Goal: Task Accomplishment & Management: Manage account settings

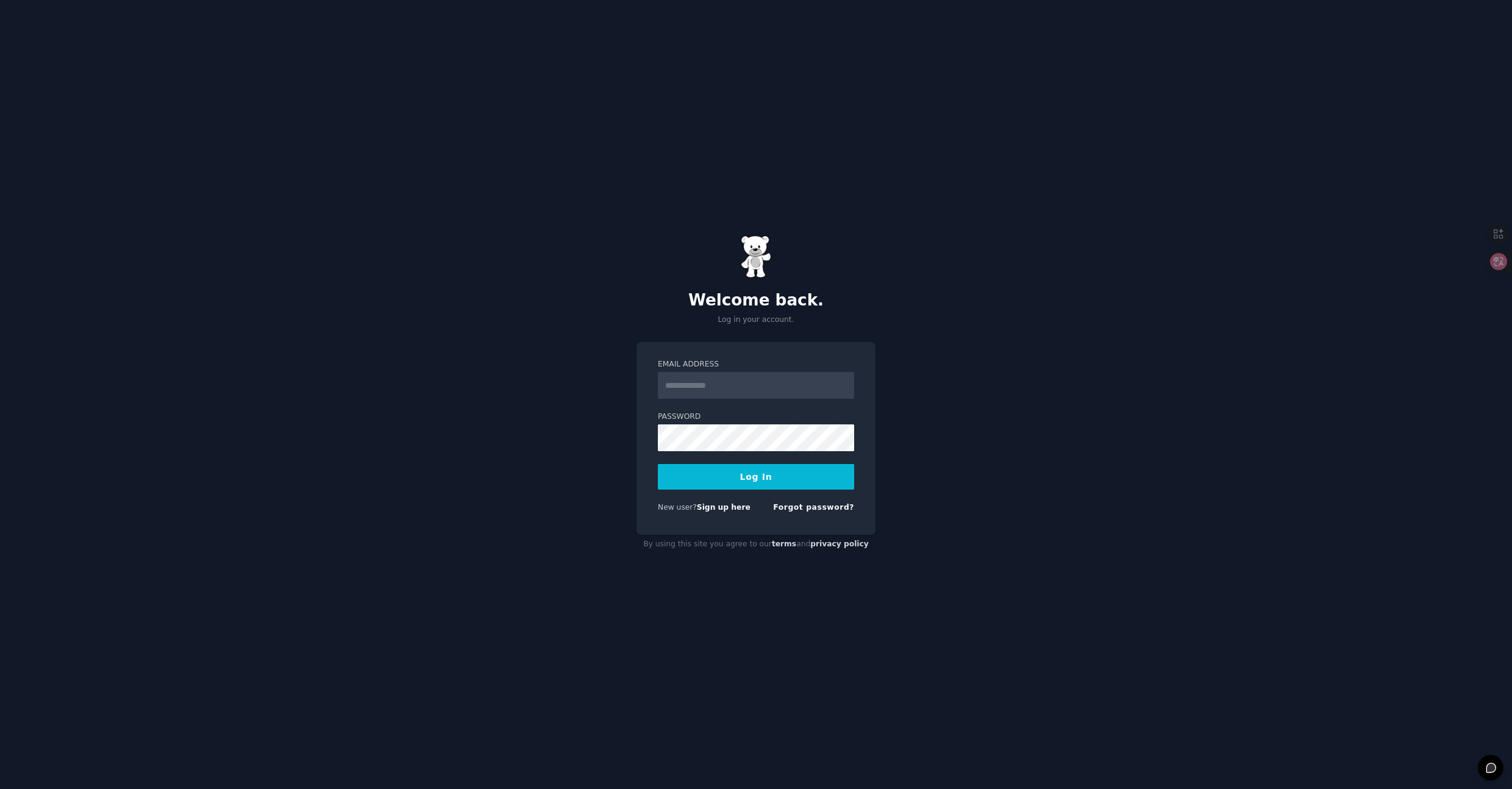
click at [707, 388] on input "Email Address" at bounding box center [755, 385] width 196 height 27
type input "**********"
click at [657, 464] on button "Log In" at bounding box center [755, 476] width 196 height 25
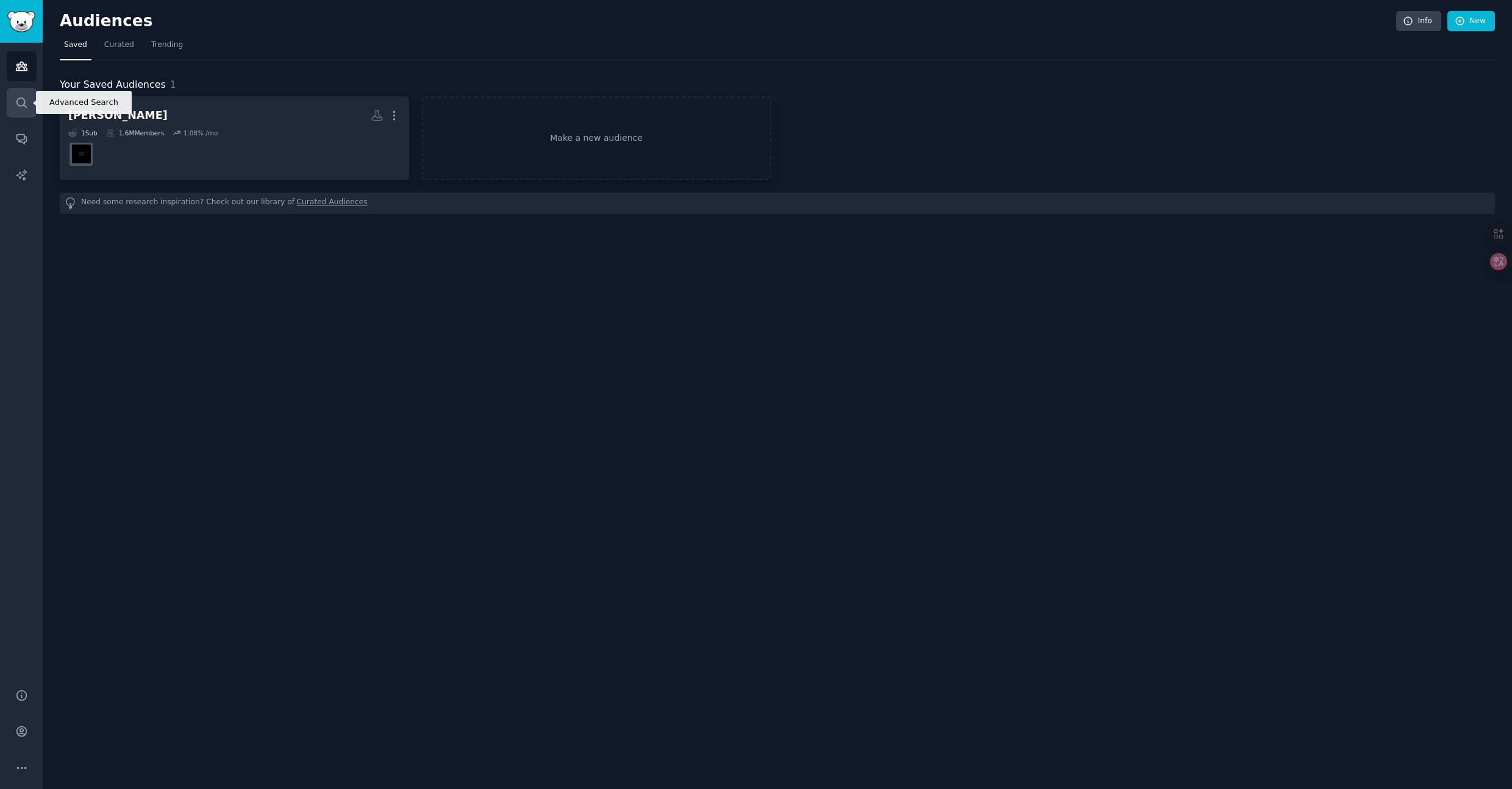
click at [19, 106] on icon "Sidebar" at bounding box center [22, 102] width 13 height 13
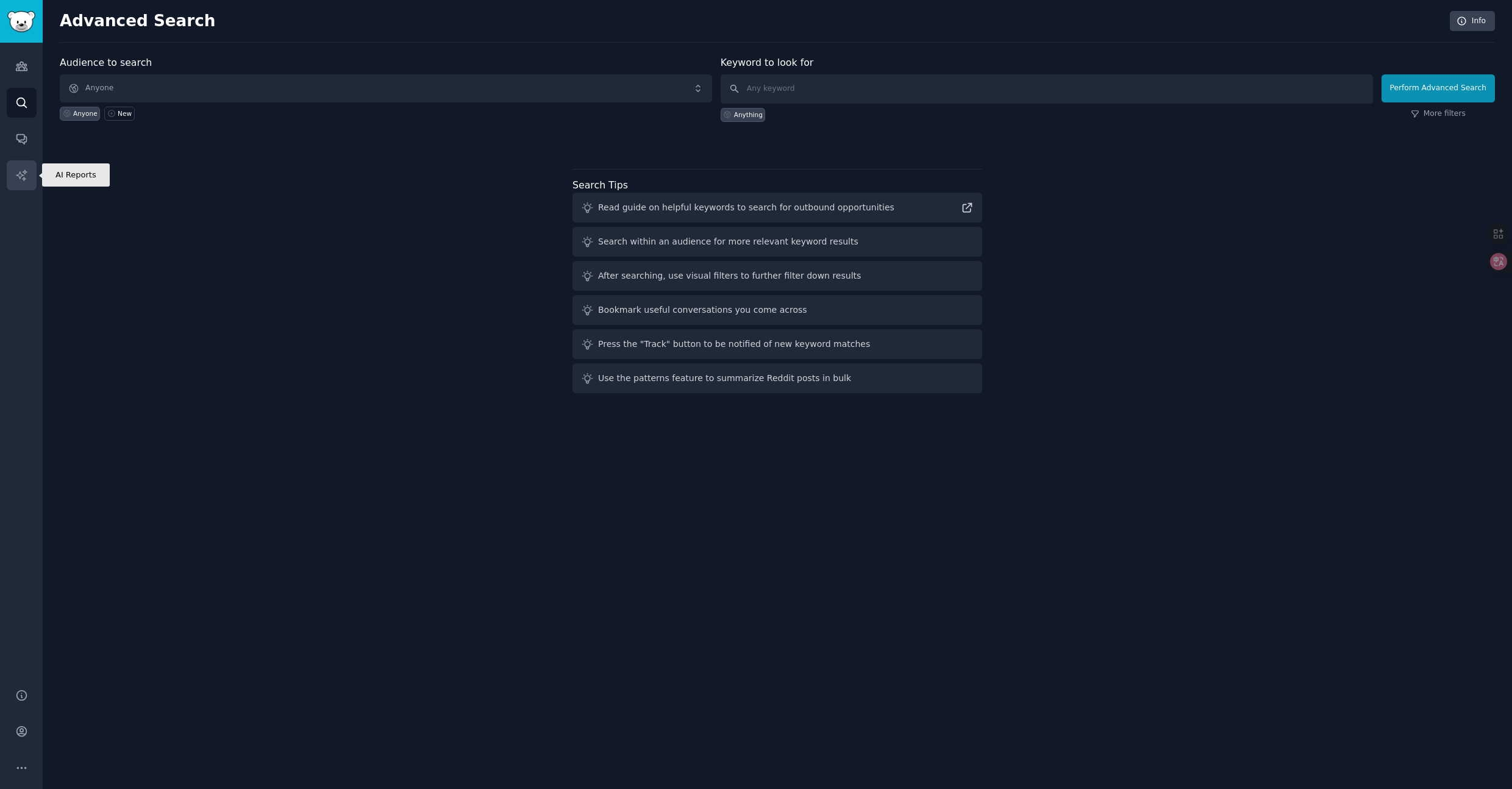
click at [26, 173] on icon "Sidebar" at bounding box center [22, 175] width 13 height 13
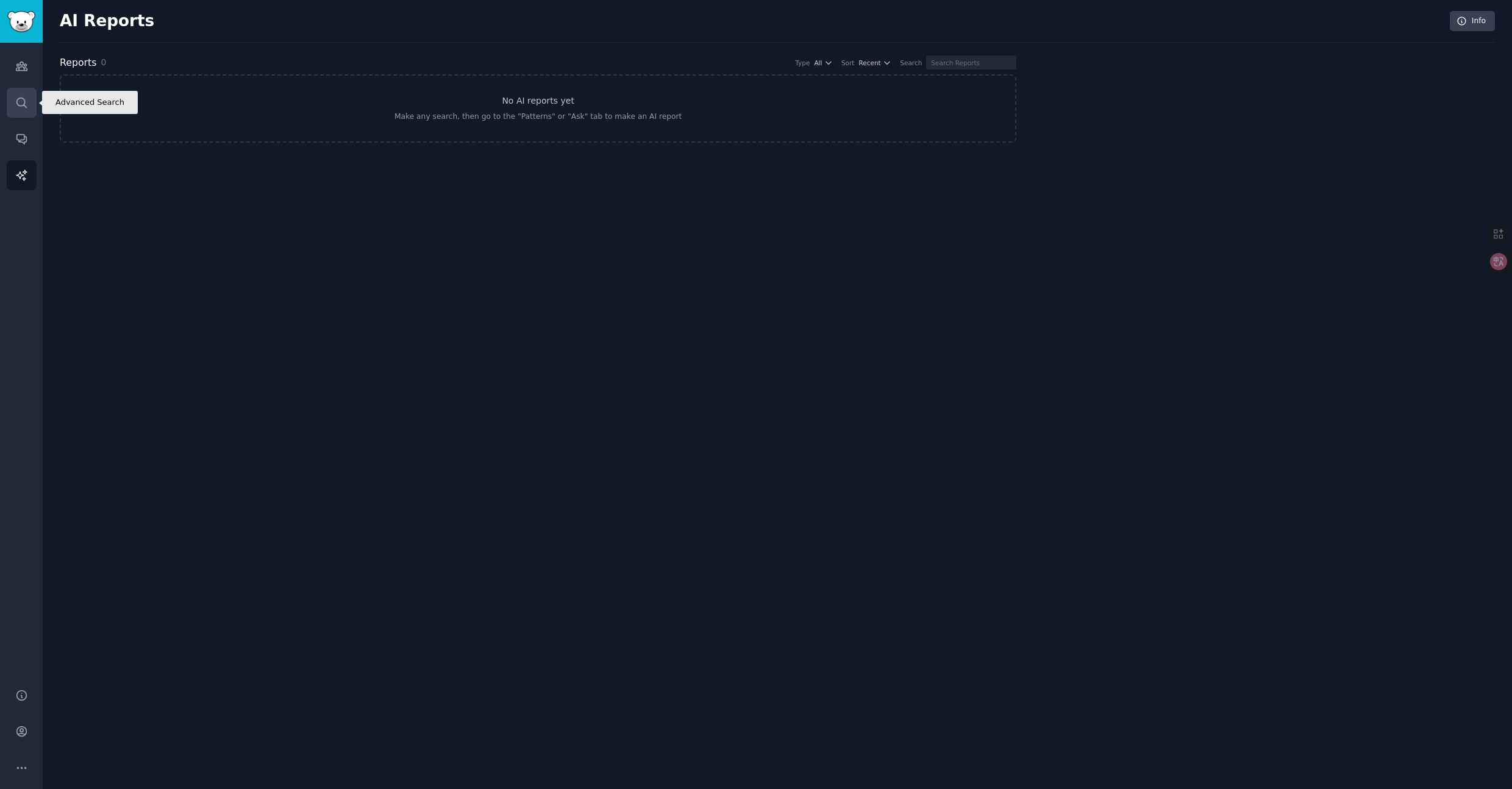
click at [20, 101] on icon "Sidebar" at bounding box center [22, 102] width 13 height 13
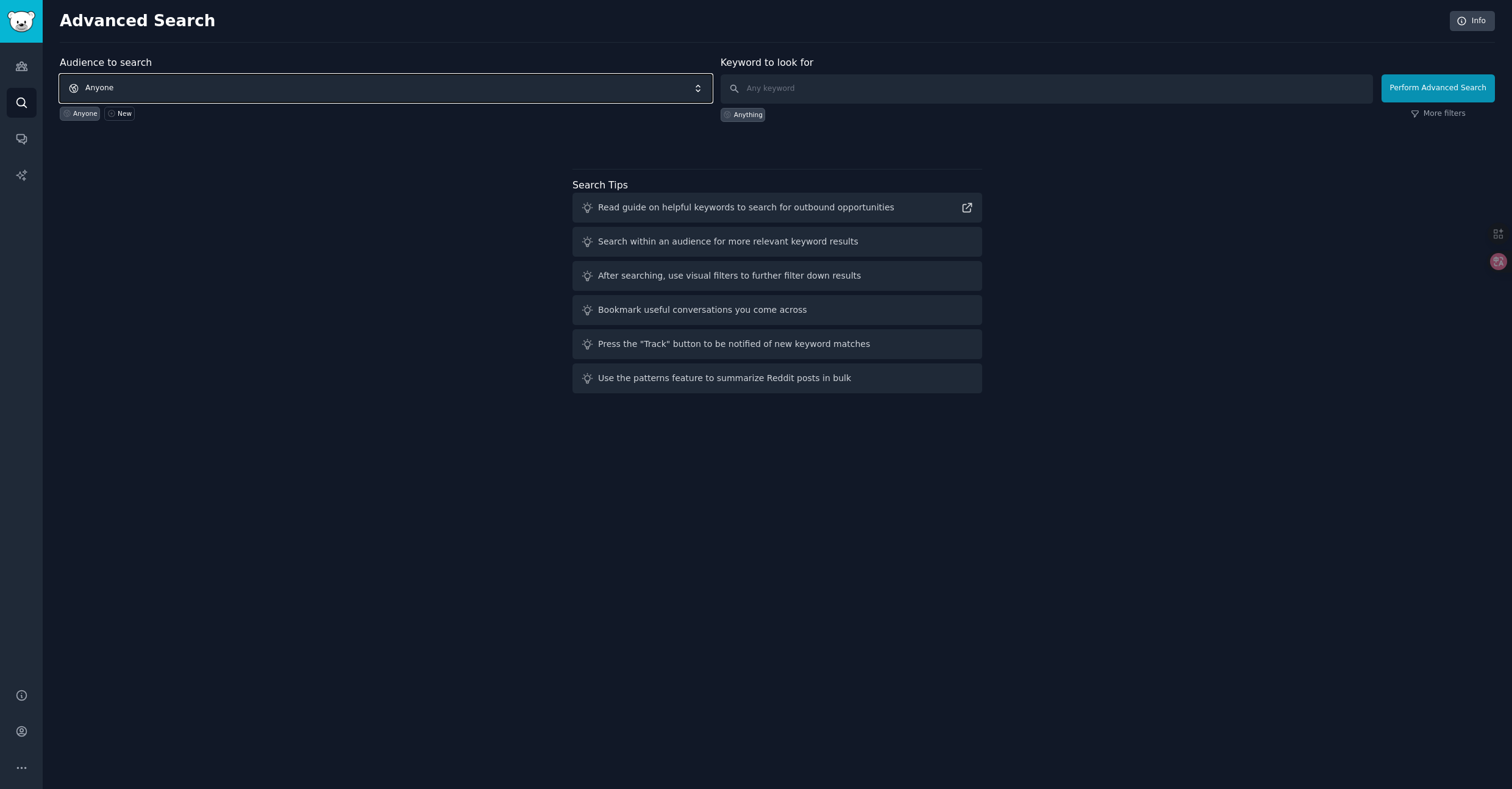
click at [259, 86] on span "Anyone" at bounding box center [386, 89] width 652 height 28
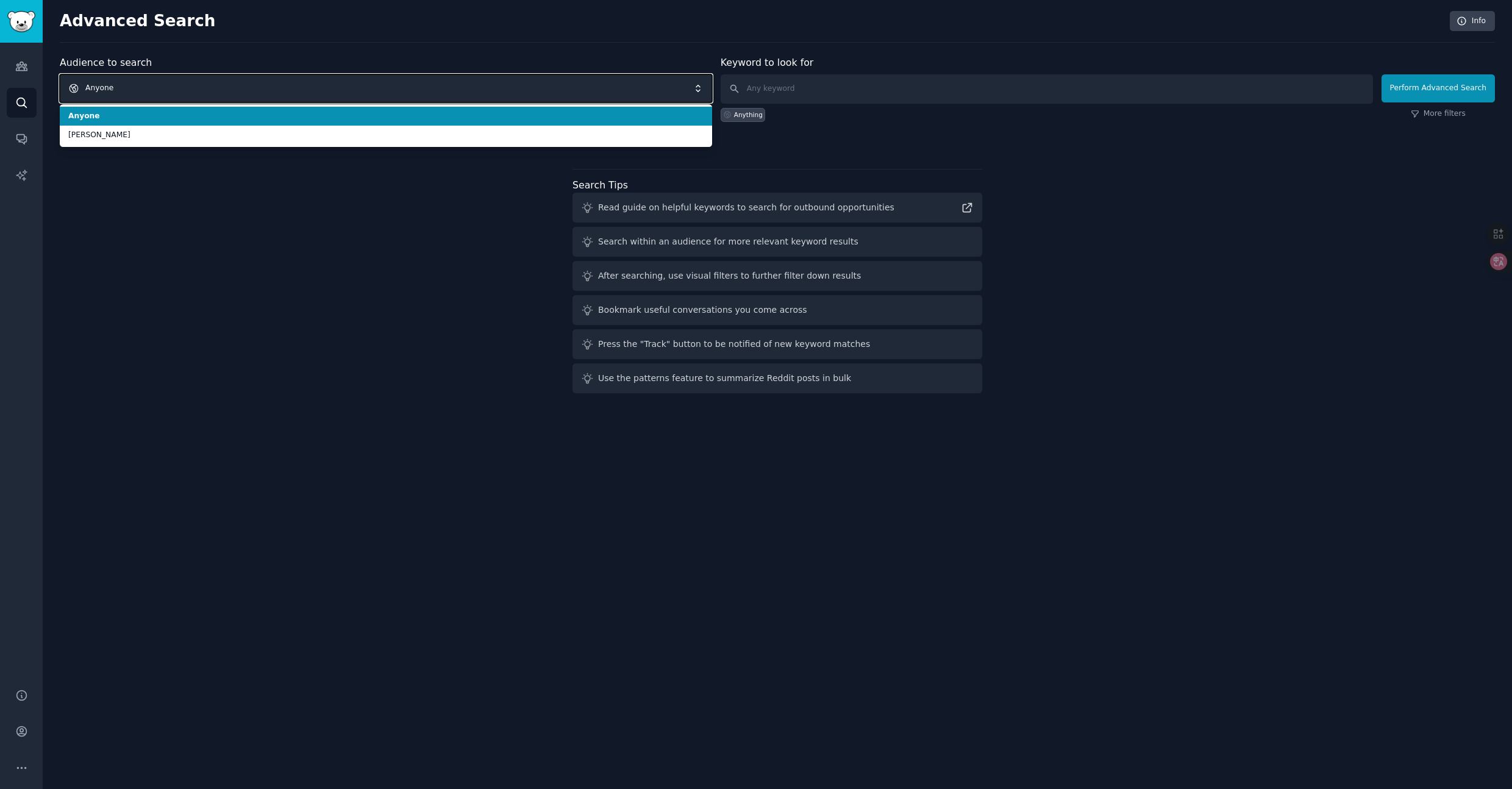
click at [259, 86] on span "Anyone" at bounding box center [386, 89] width 652 height 28
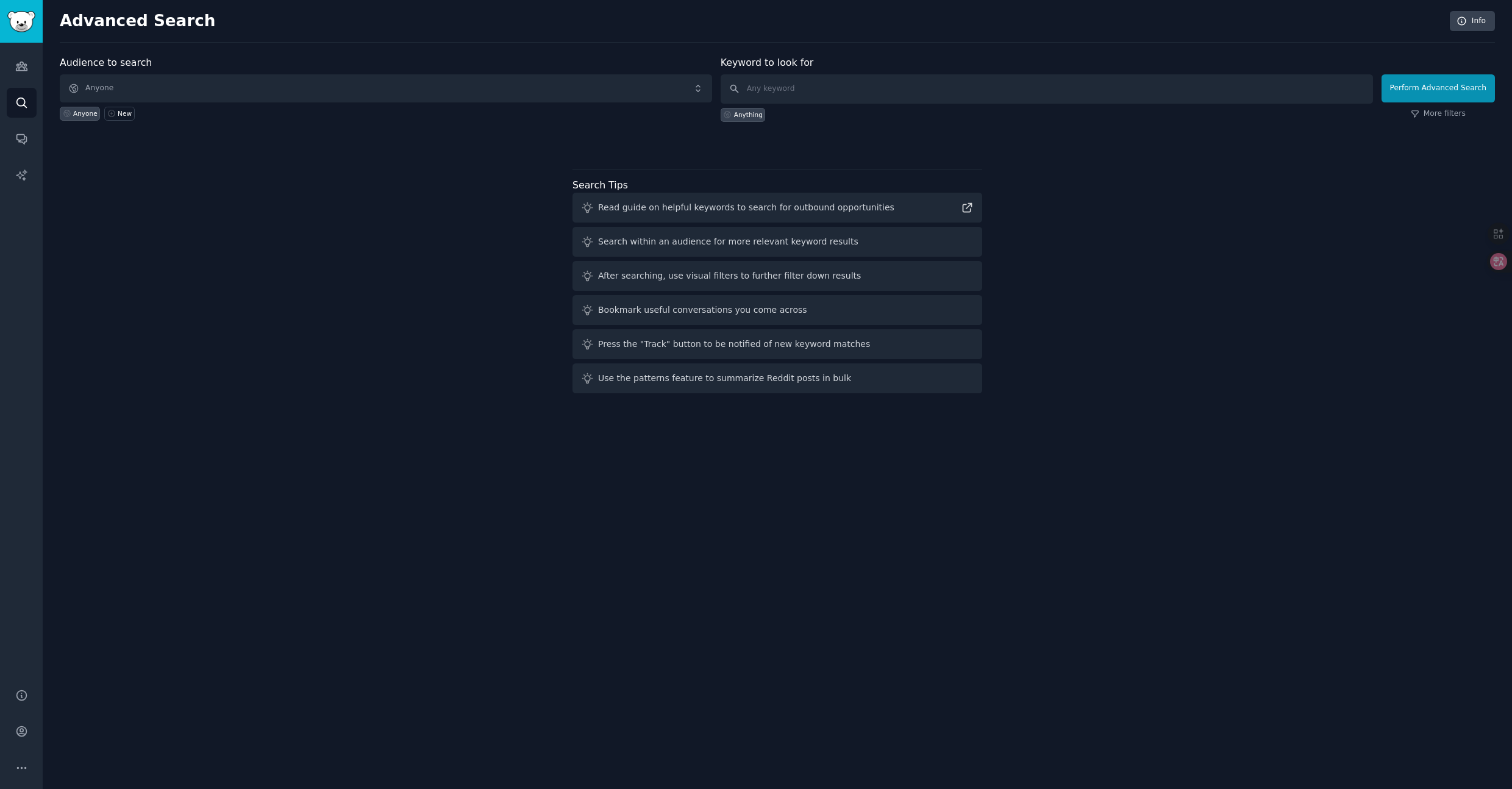
click at [253, 230] on div "Audience to search Anyone Anyone New Keyword to look for Anything Perform Advan…" at bounding box center [778, 226] width 1435 height 343
click at [1474, 18] on link "Info" at bounding box center [1472, 21] width 45 height 21
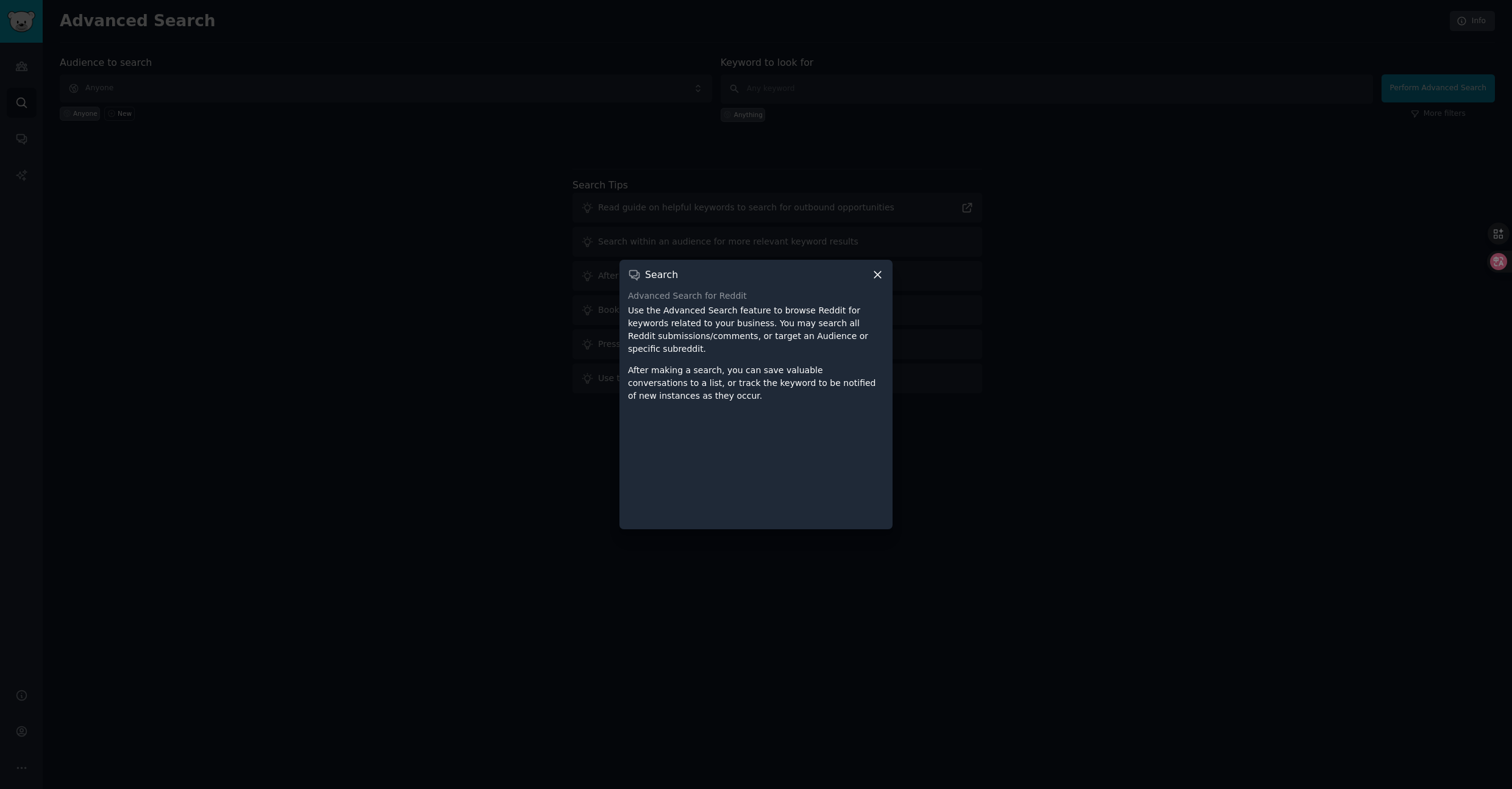
click at [878, 277] on icon at bounding box center [878, 274] width 13 height 13
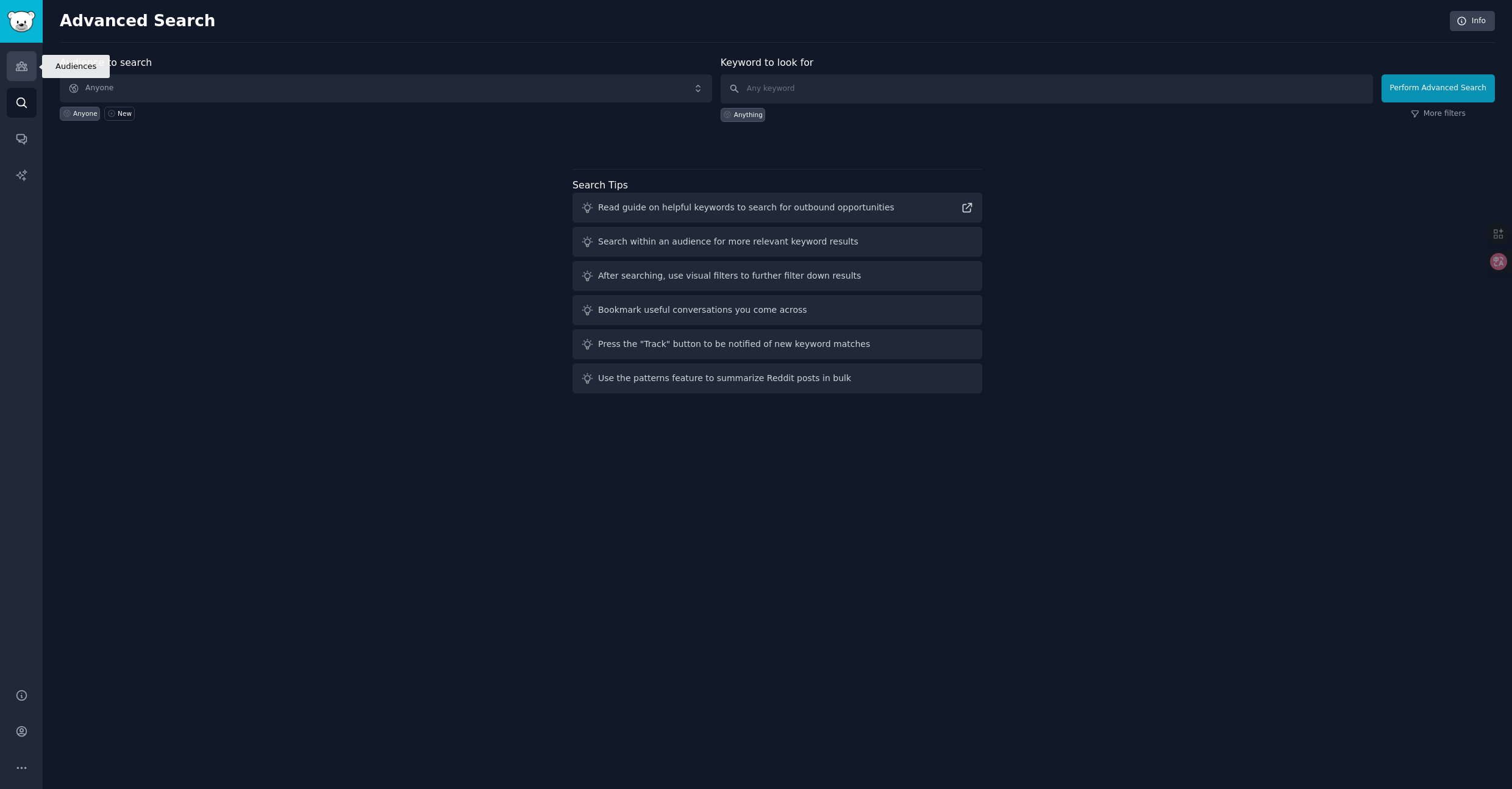
click at [15, 65] on icon "Sidebar" at bounding box center [22, 66] width 13 height 13
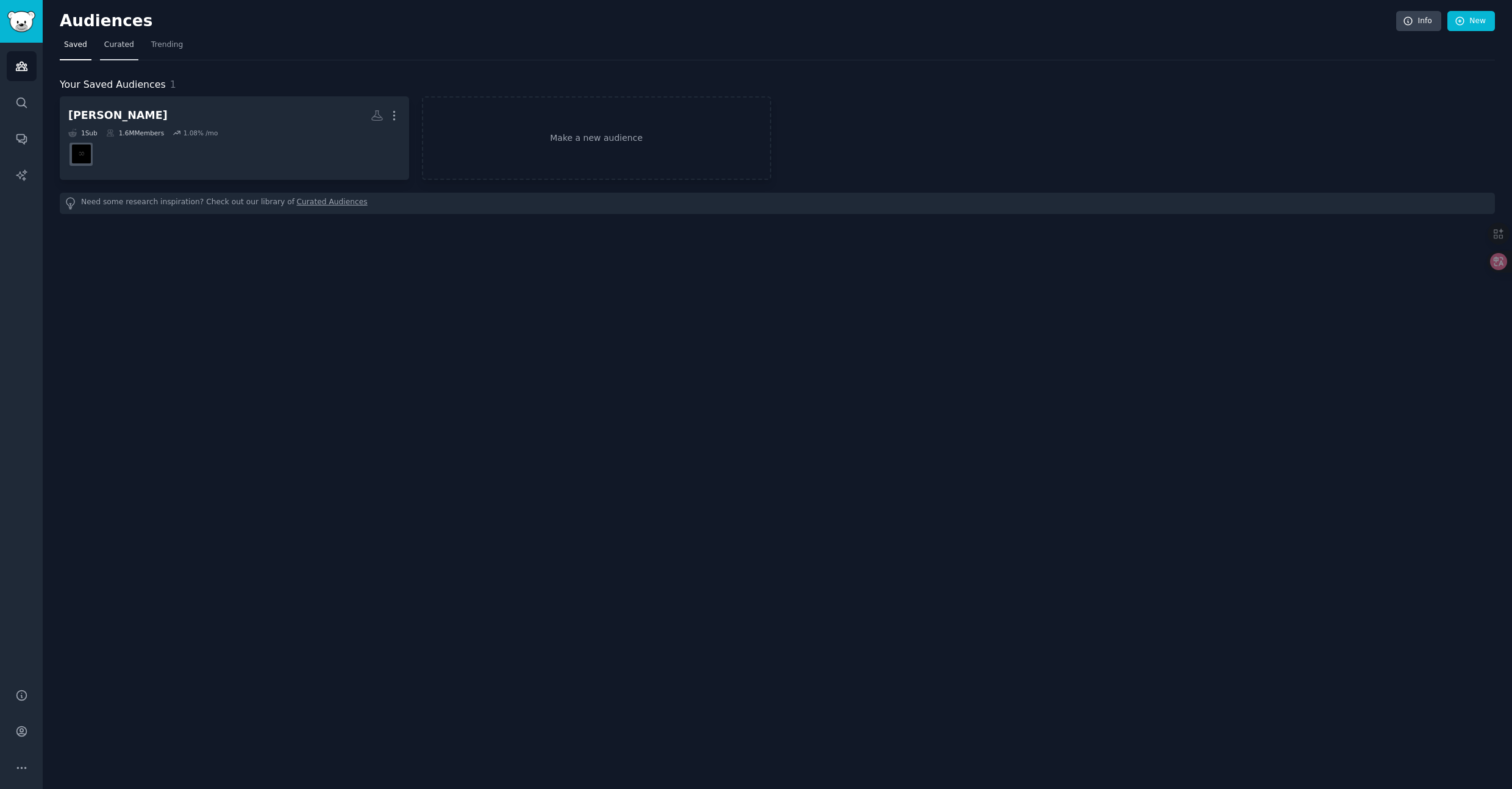
click at [111, 43] on span "Curated" at bounding box center [119, 45] width 30 height 11
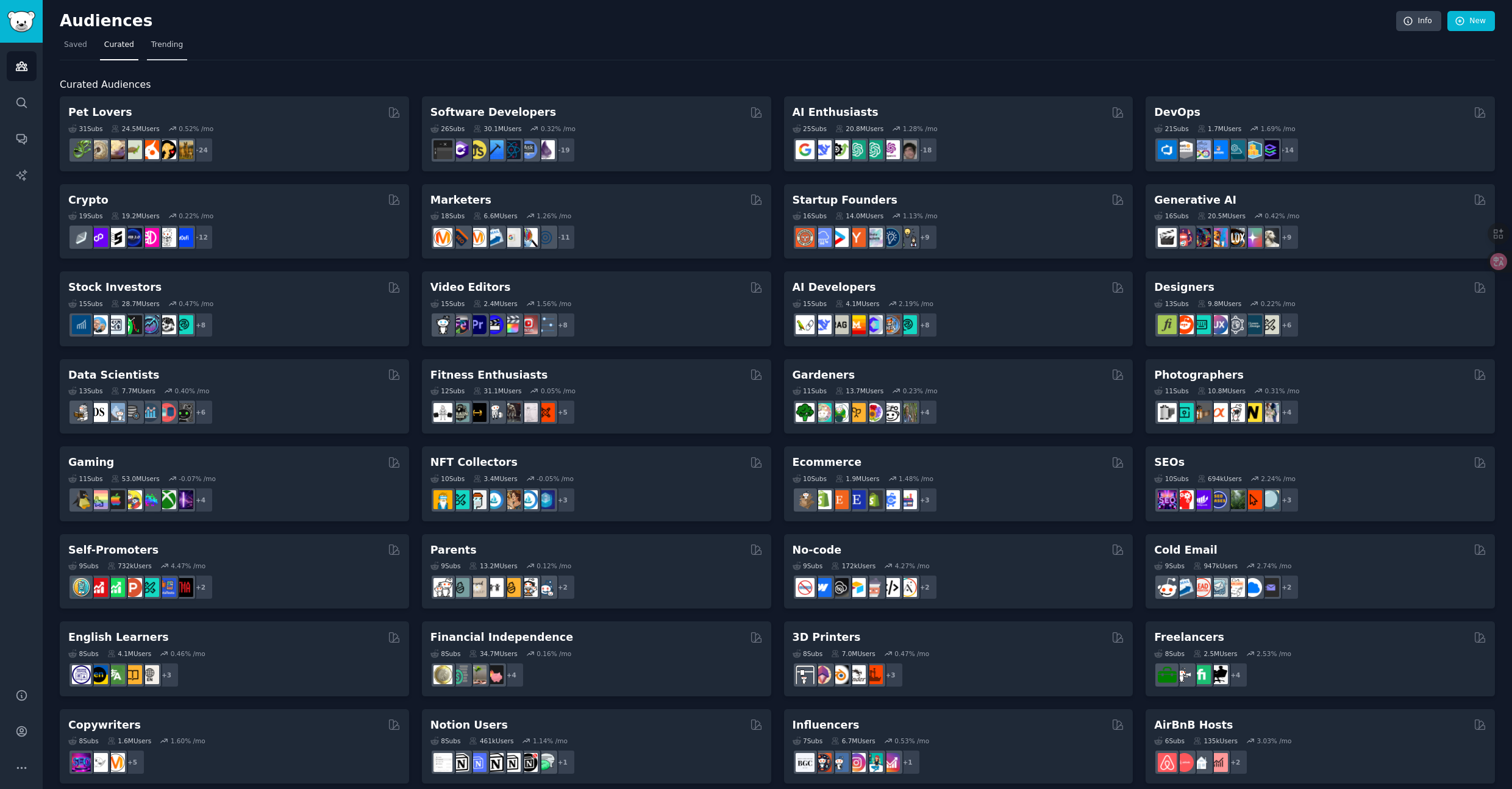
click at [159, 44] on span "Trending" at bounding box center [166, 45] width 32 height 11
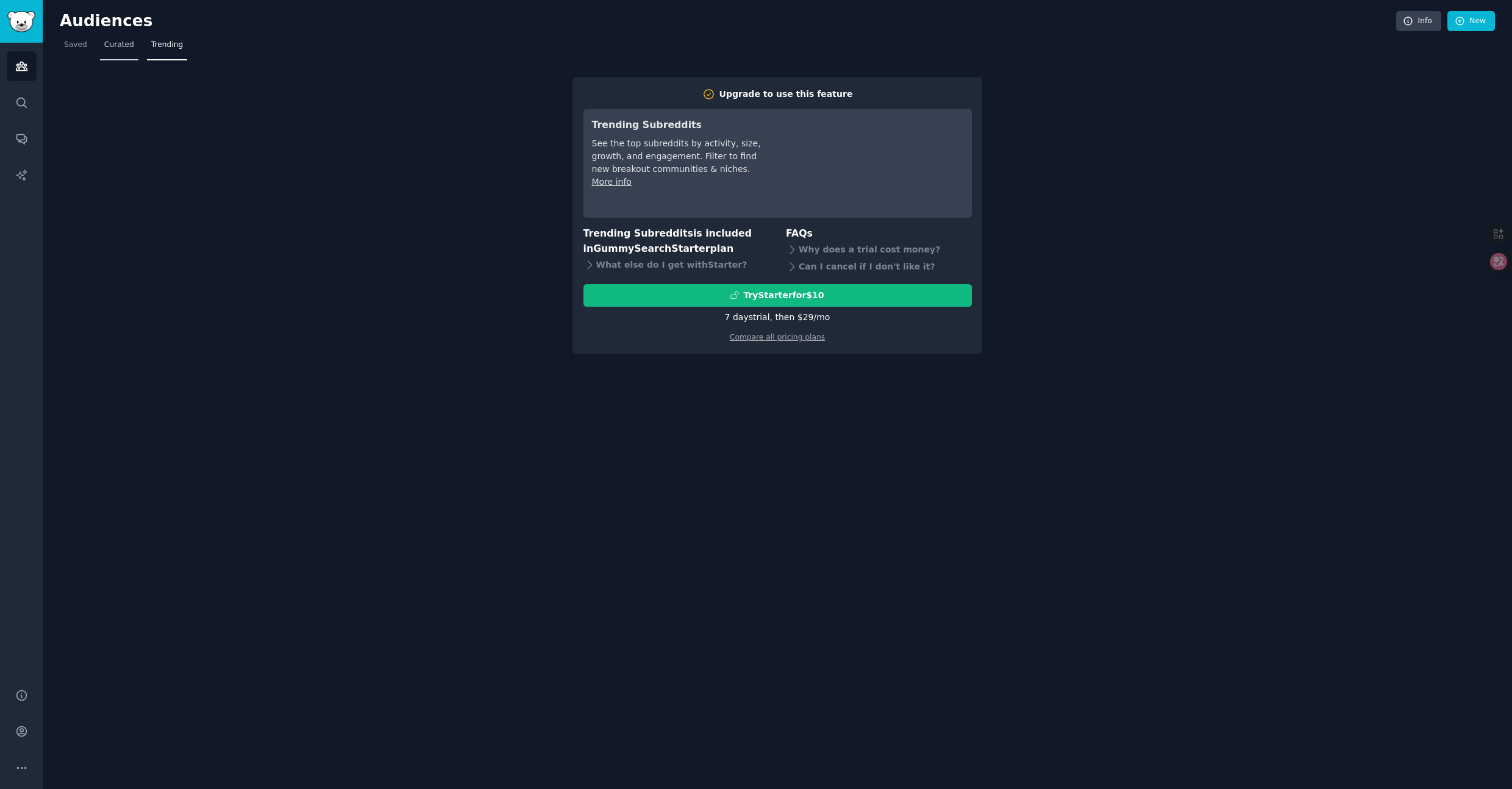
click at [129, 55] on link "Curated" at bounding box center [119, 48] width 38 height 25
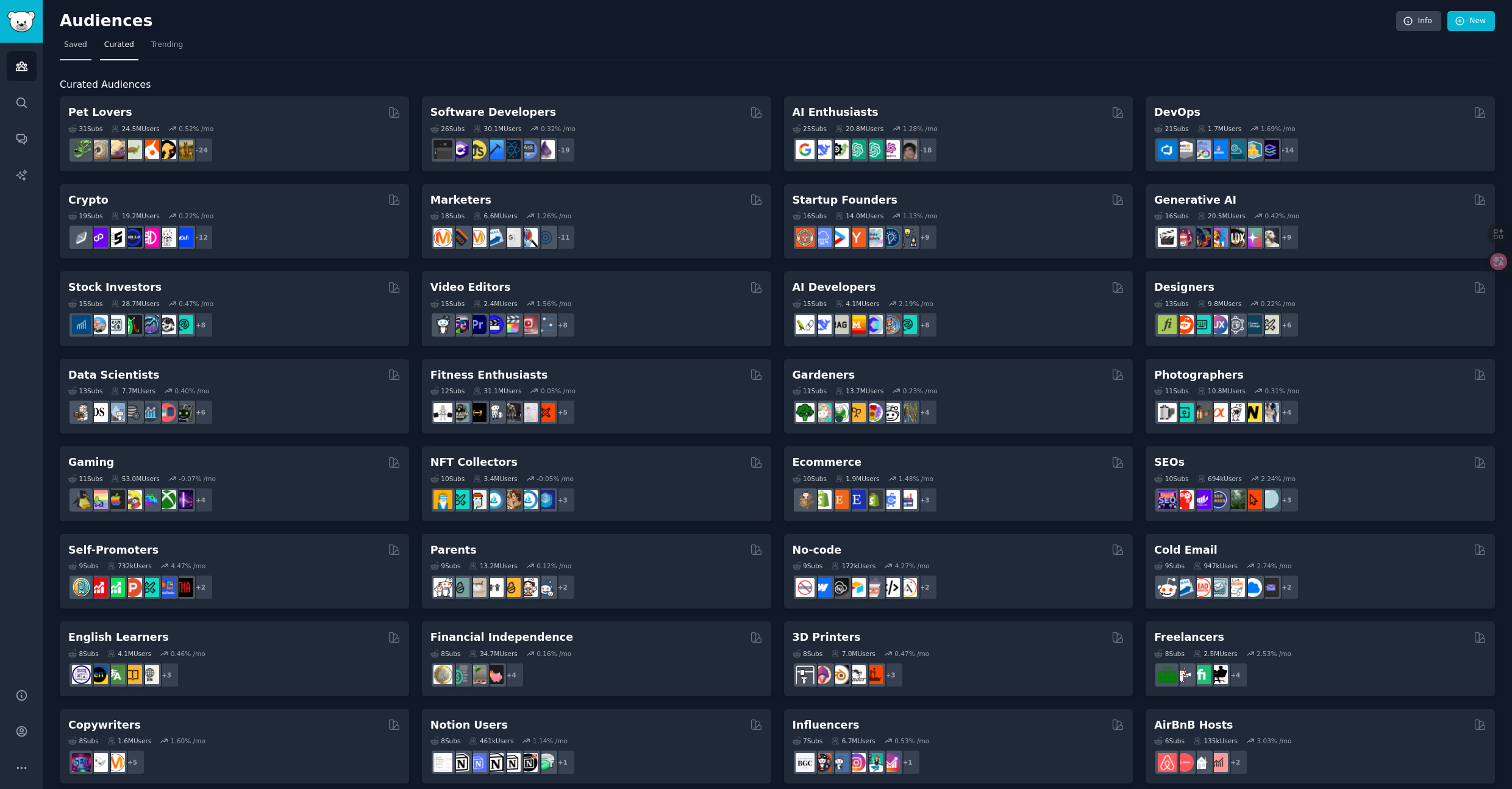
click at [72, 45] on span "Saved" at bounding box center [75, 45] width 23 height 11
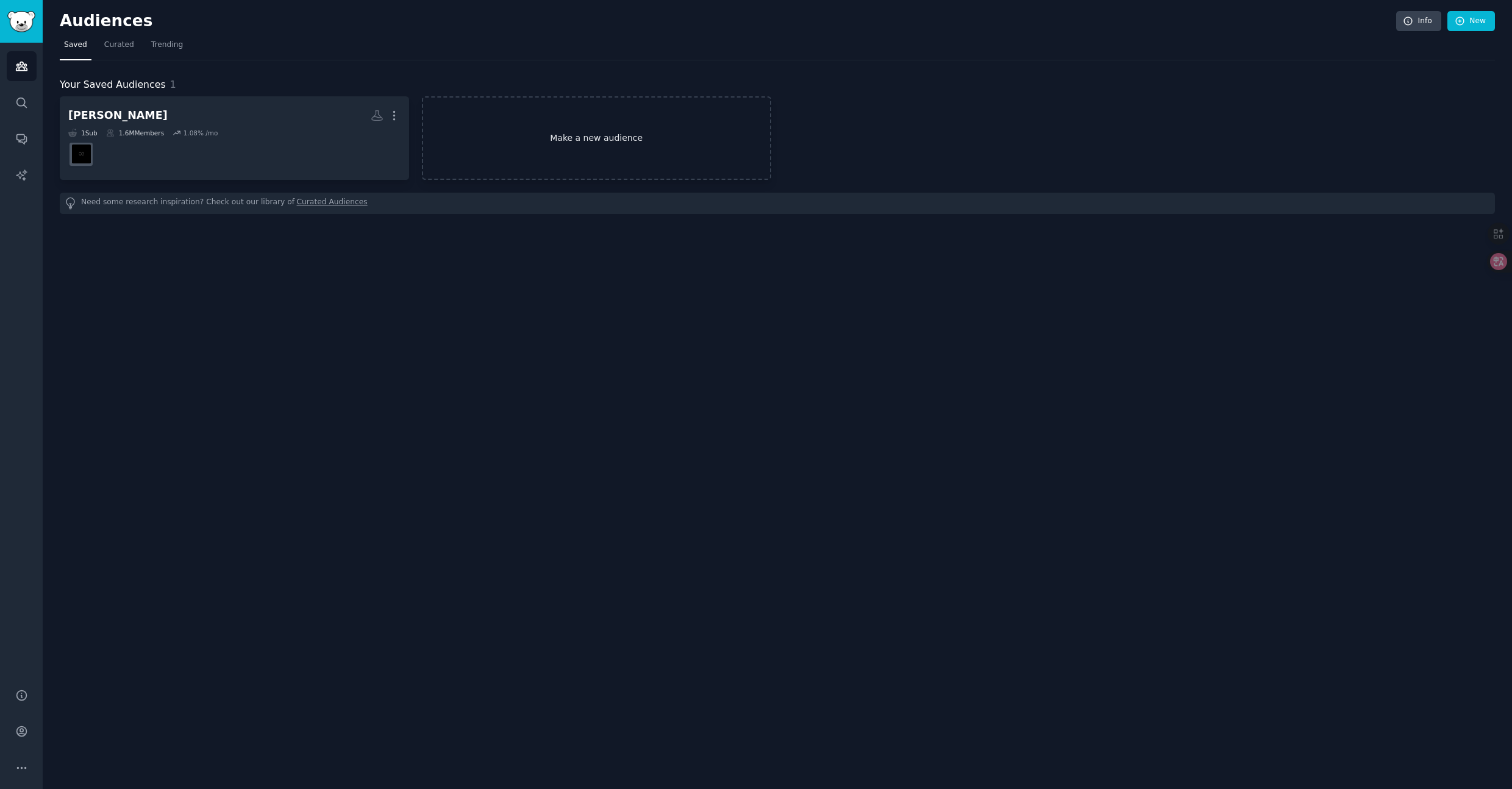
click at [604, 139] on link "Make a new audience" at bounding box center [597, 138] width 350 height 83
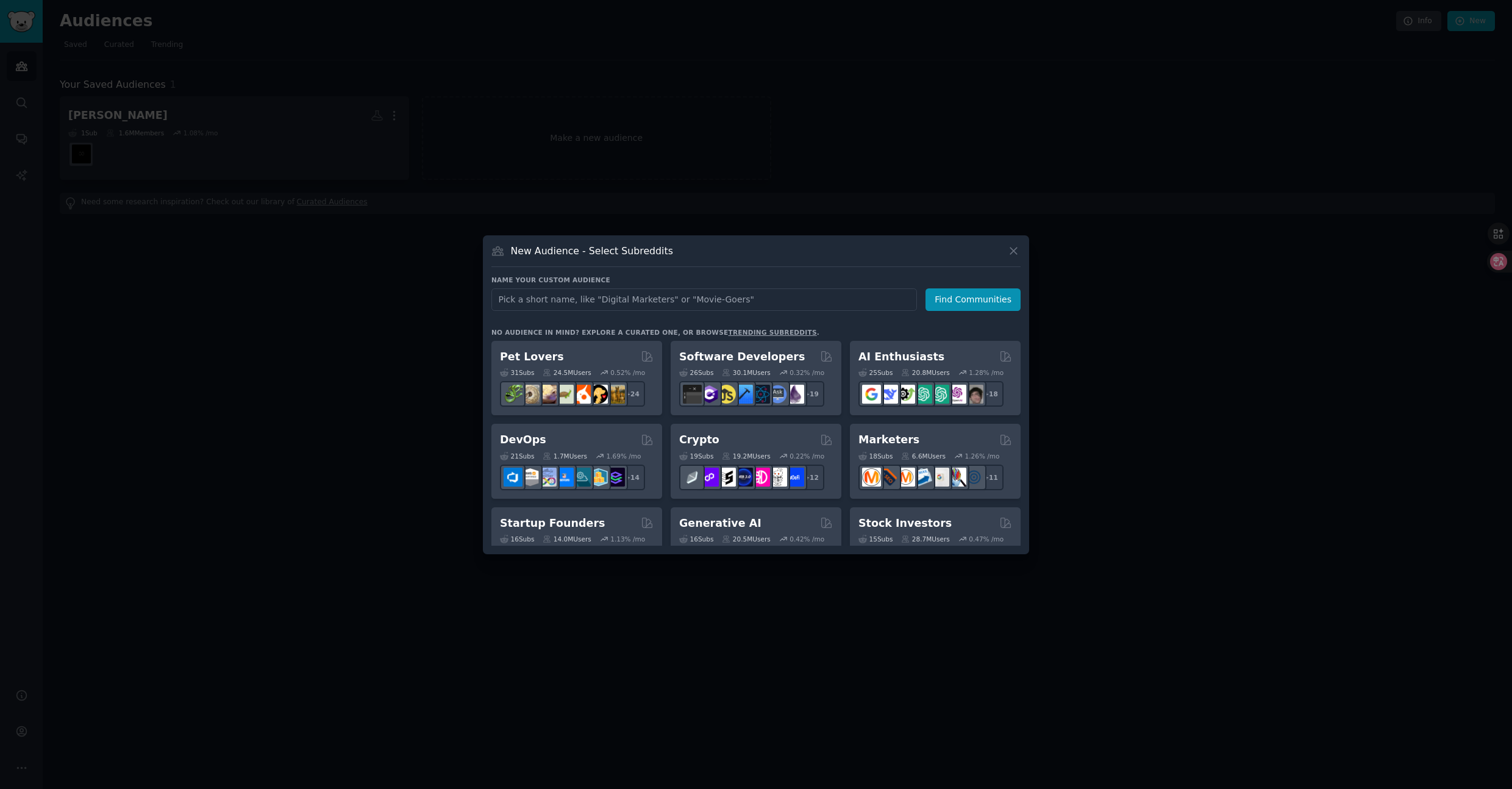
click at [536, 295] on input "text" at bounding box center [704, 299] width 426 height 22
type input "Corporate Trainer"
click at [986, 302] on button "Find Communities" at bounding box center [973, 299] width 95 height 22
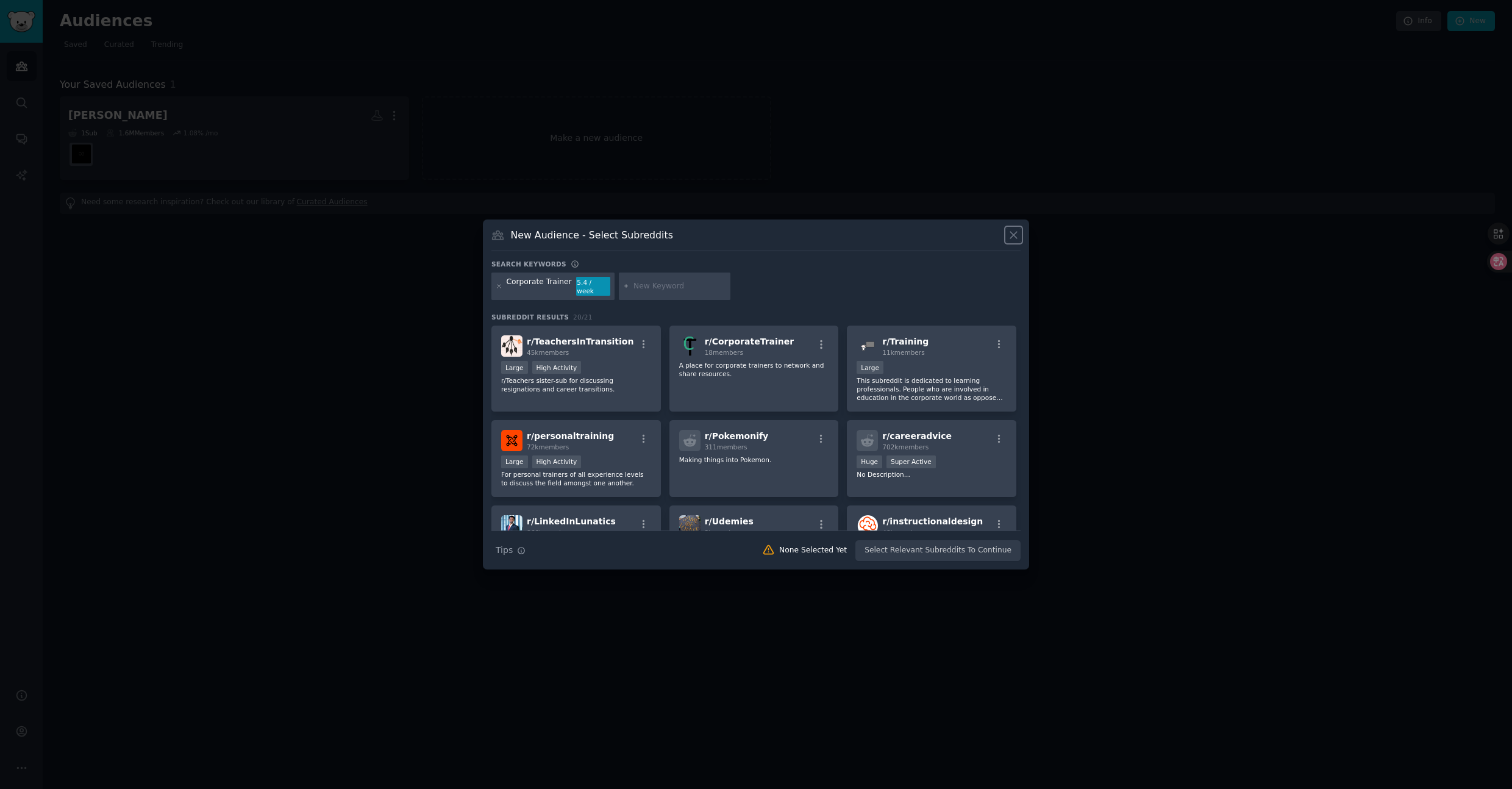
click at [1011, 239] on icon at bounding box center [1013, 235] width 13 height 13
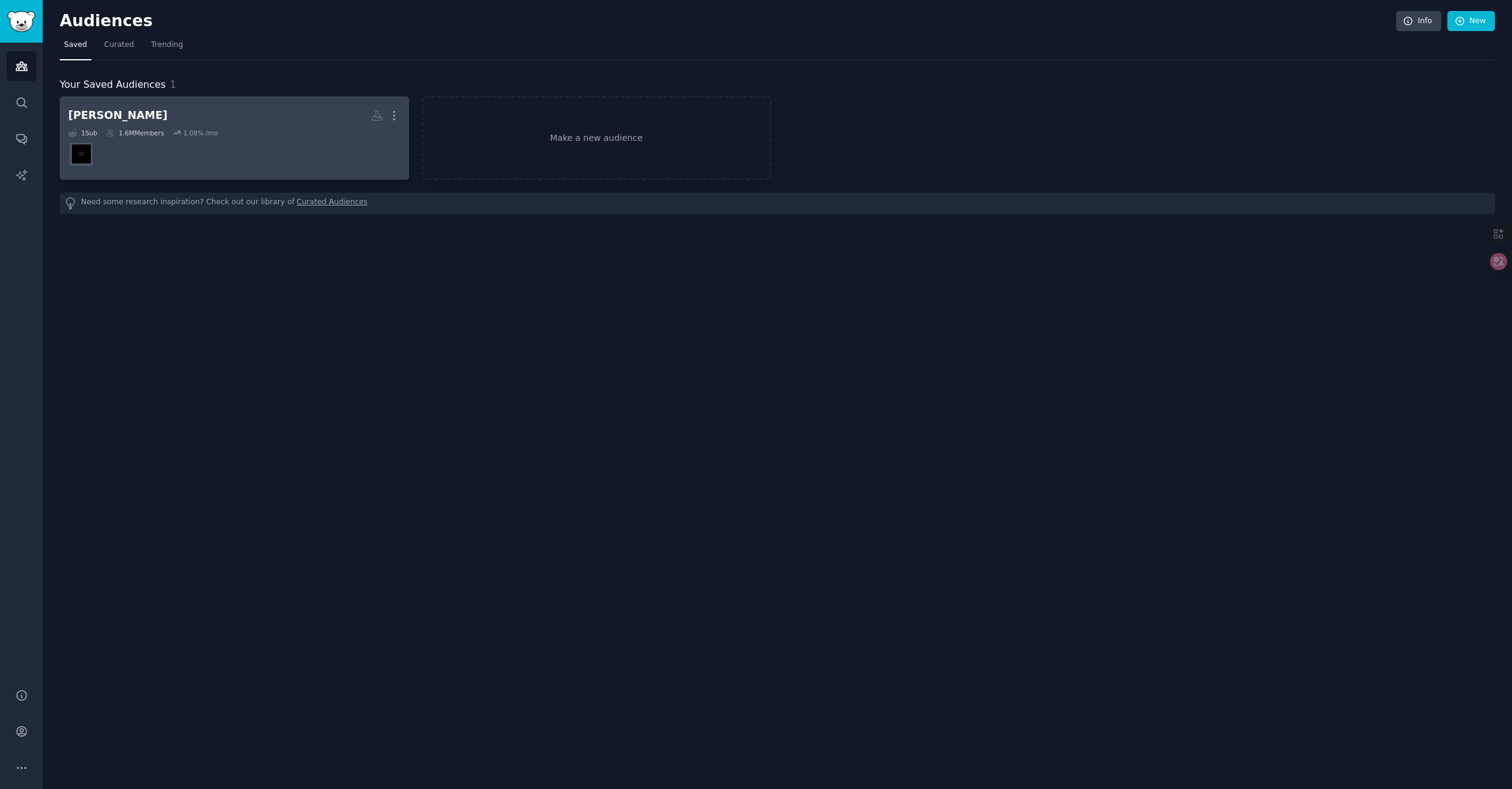
click at [166, 113] on h2 "claude More" at bounding box center [235, 115] width 333 height 22
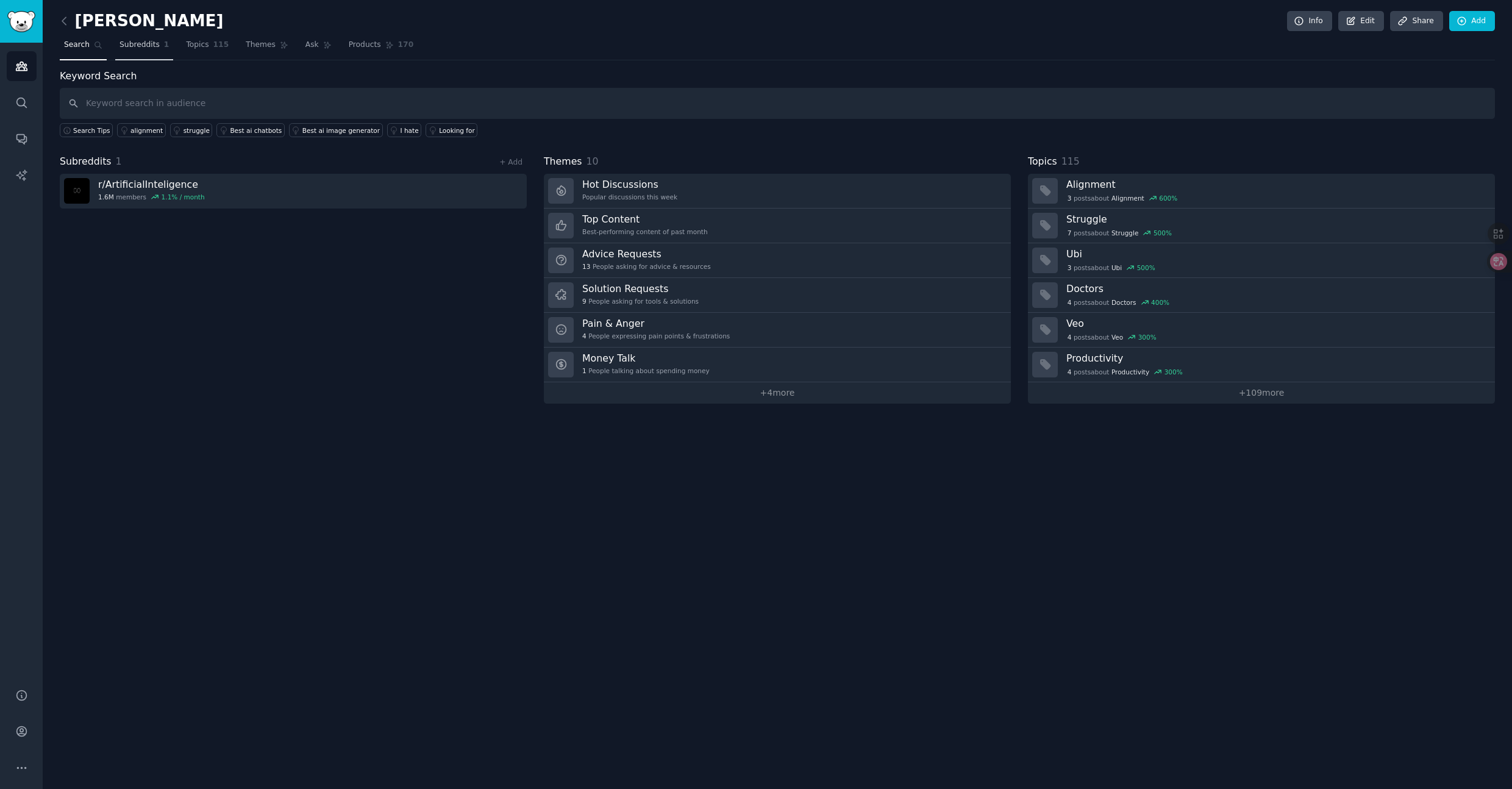
click at [144, 45] on span "Subreddits" at bounding box center [139, 45] width 40 height 11
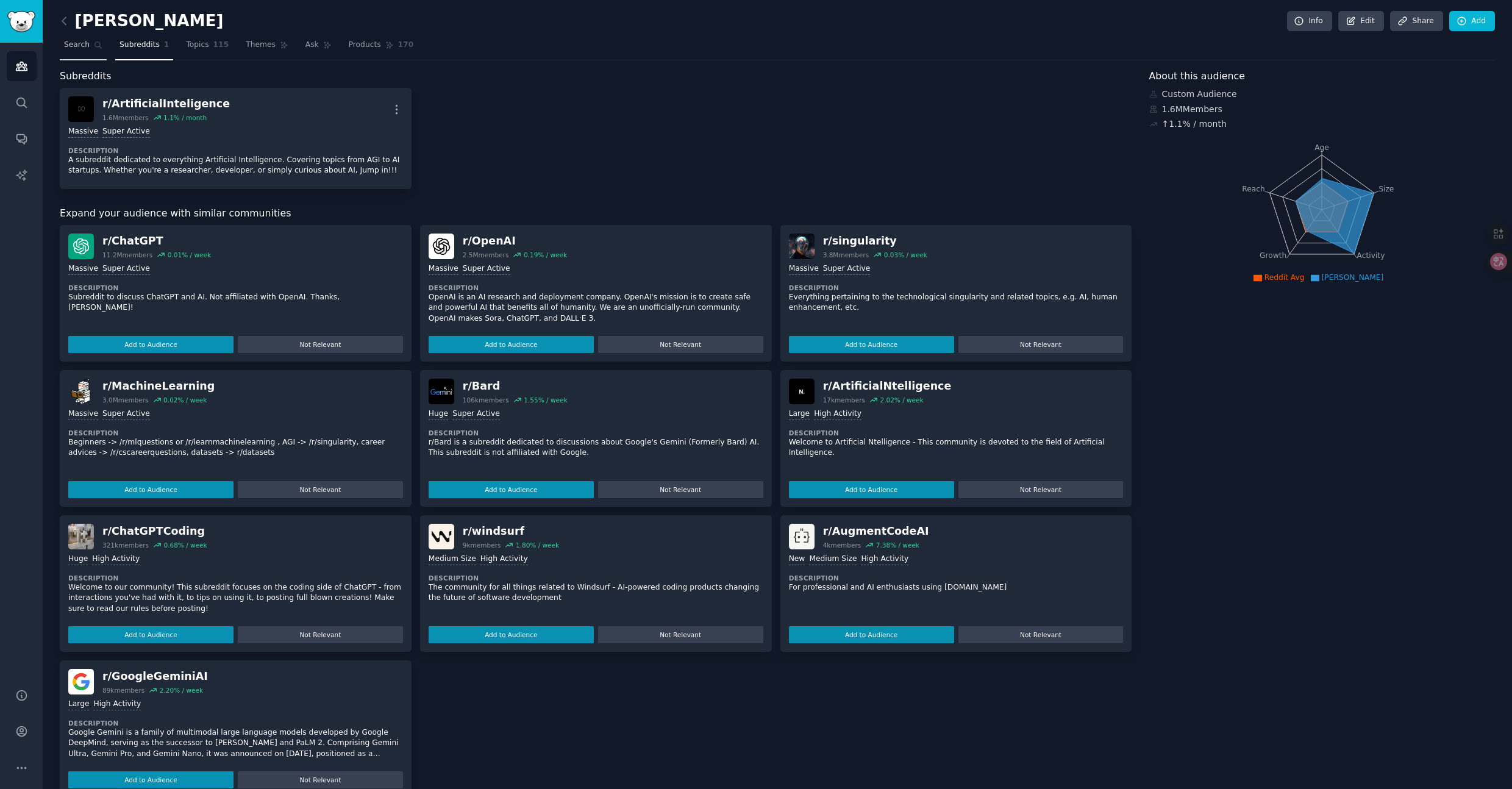
click at [75, 45] on span "Search" at bounding box center [76, 45] width 25 height 11
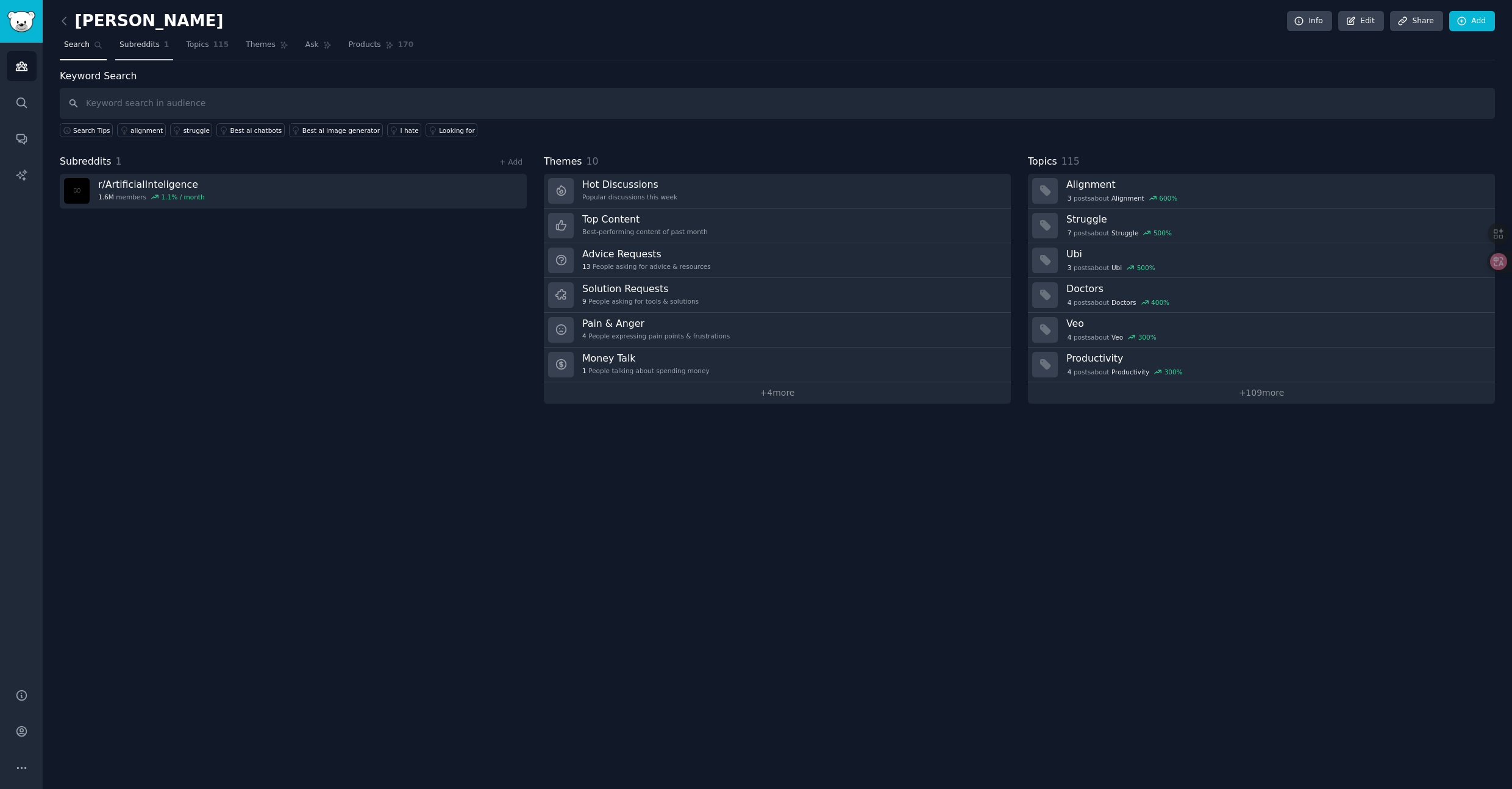
click at [134, 45] on span "Subreddits" at bounding box center [139, 45] width 40 height 11
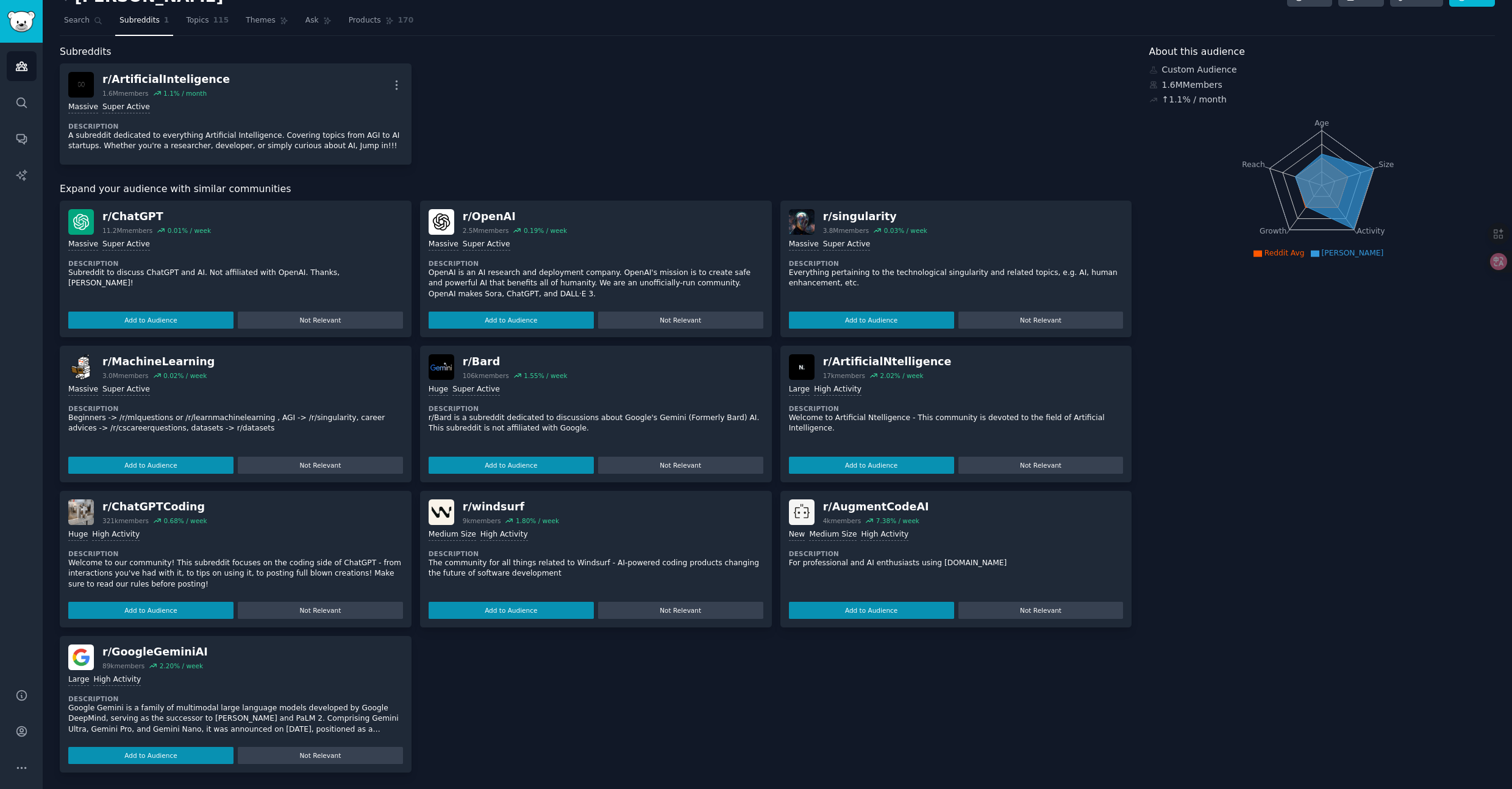
scroll to position [25, 0]
click at [169, 610] on button "Add to Audience" at bounding box center [151, 610] width 166 height 17
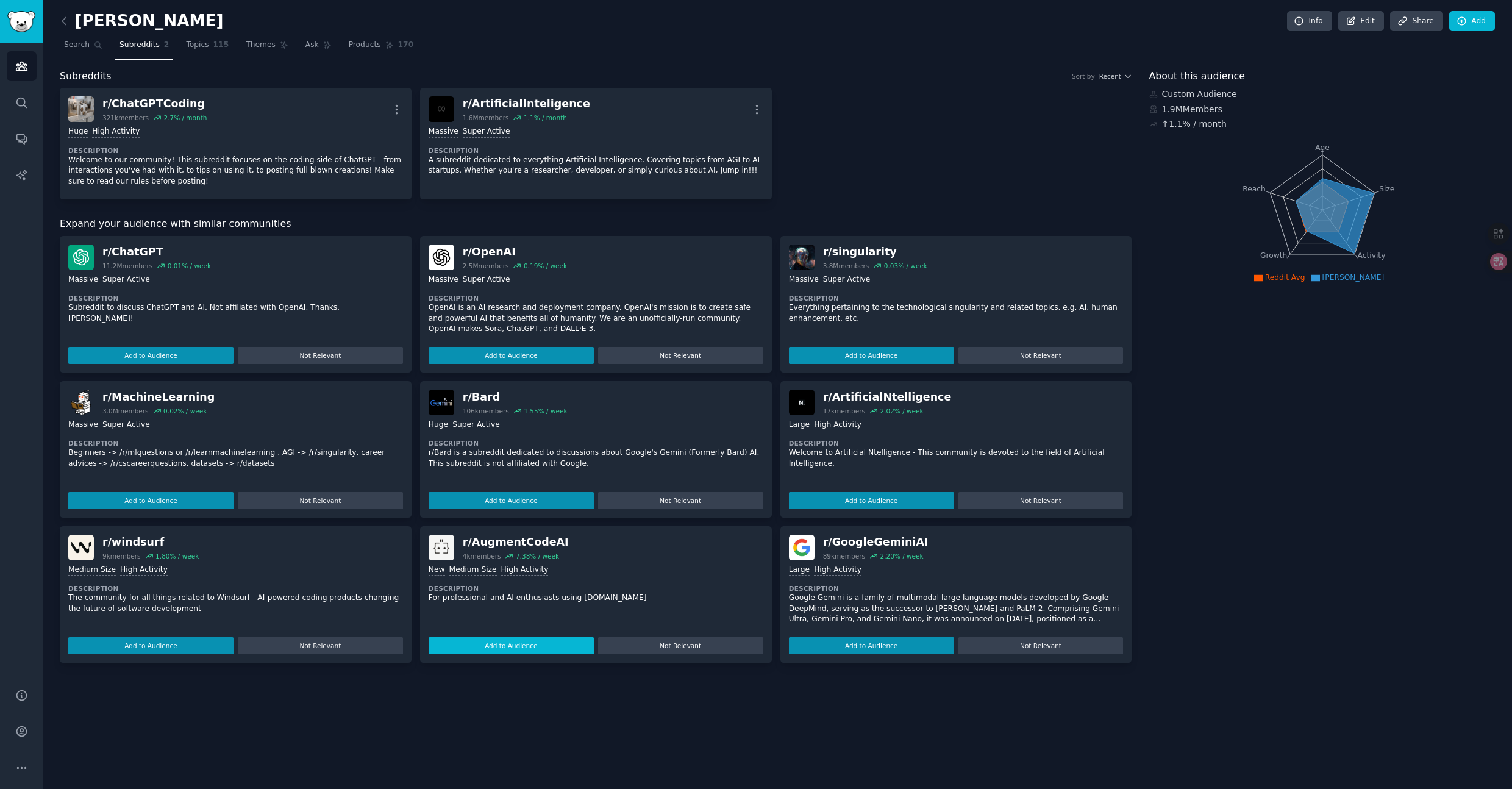
click at [504, 642] on button "Add to Audience" at bounding box center [511, 645] width 166 height 17
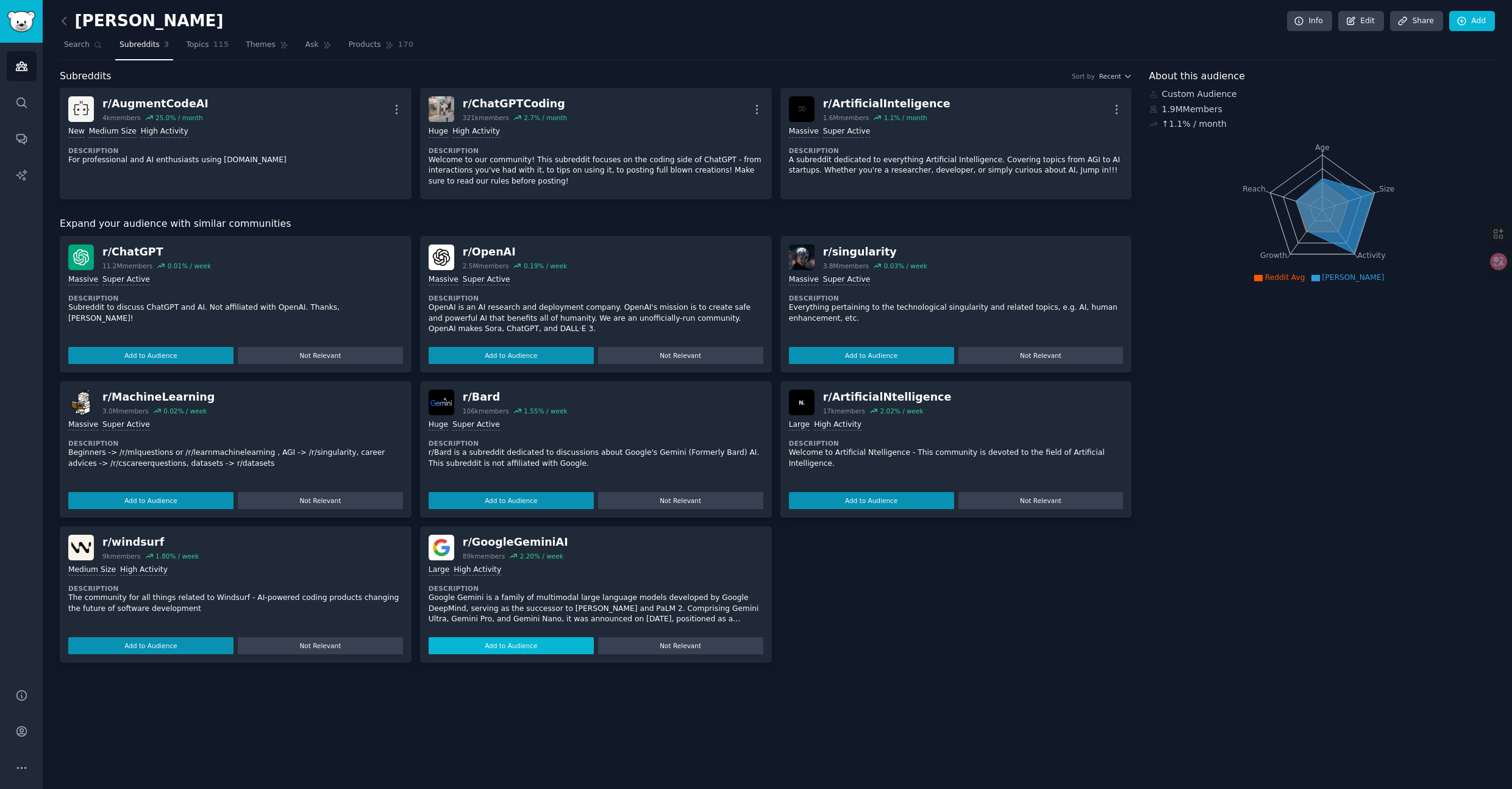
click at [505, 644] on button "Add to Audience" at bounding box center [511, 645] width 166 height 17
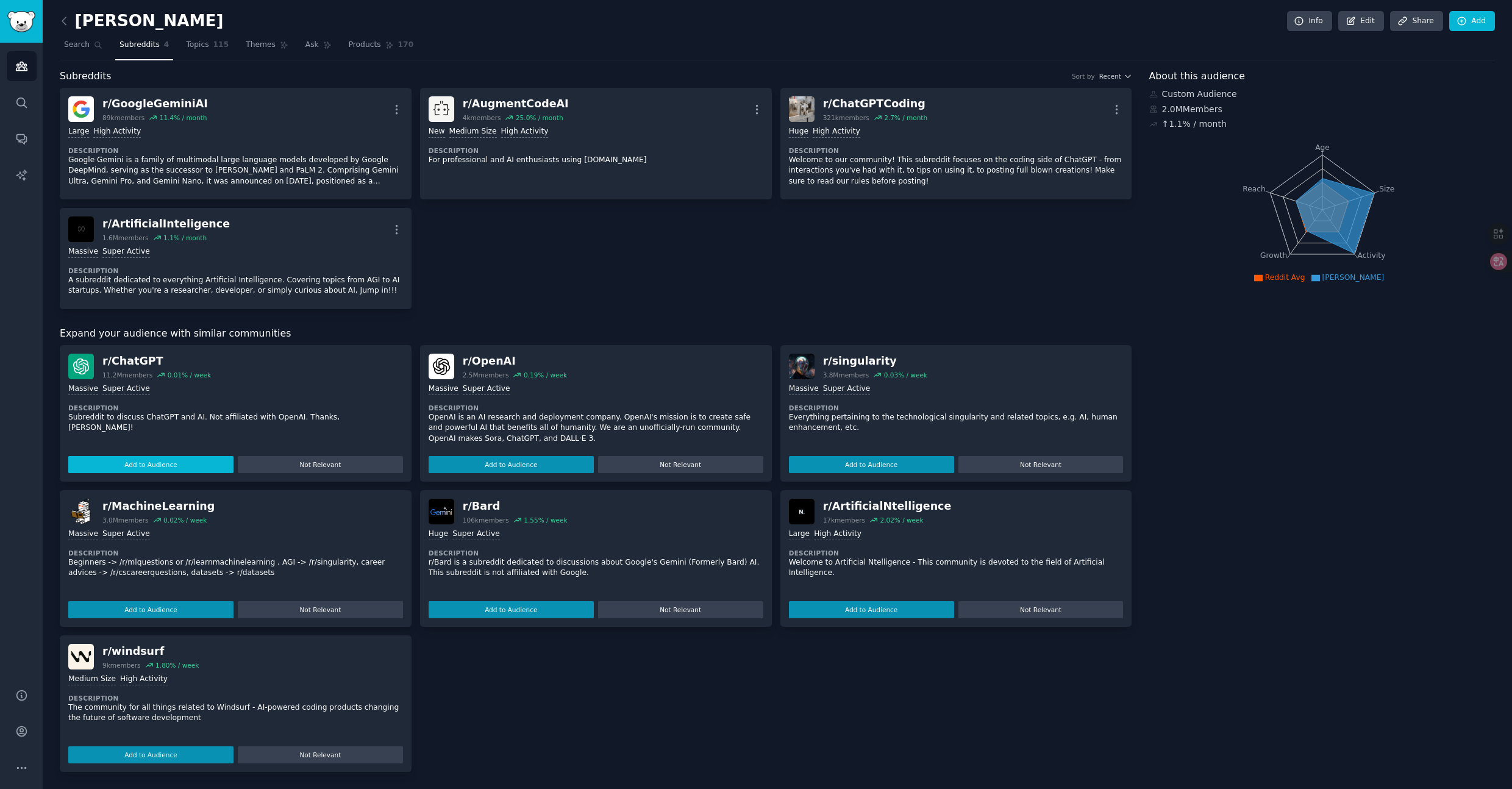
click at [139, 461] on button "Add to Audience" at bounding box center [151, 464] width 166 height 17
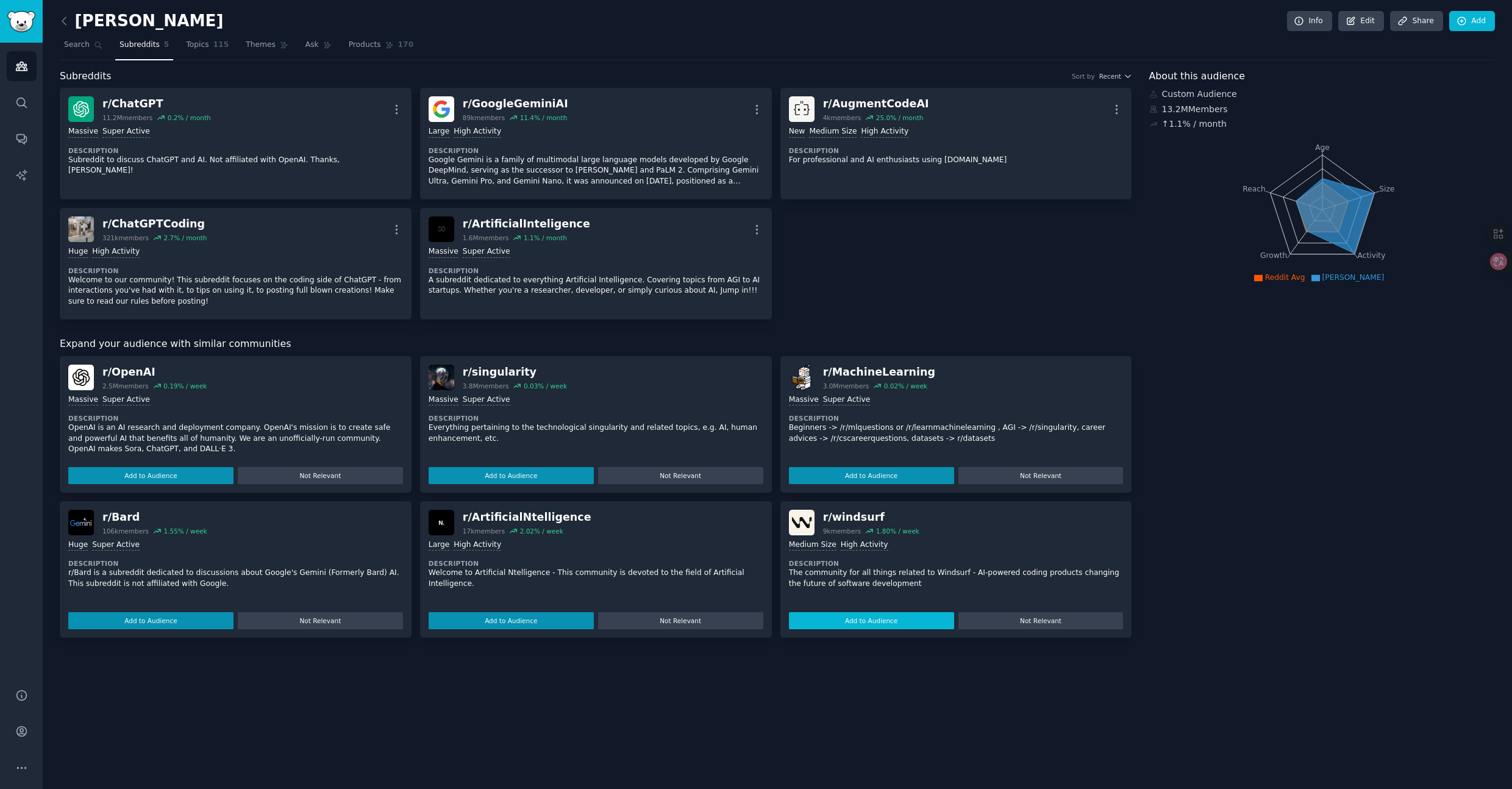
click at [855, 620] on button "Add to Audience" at bounding box center [871, 620] width 166 height 17
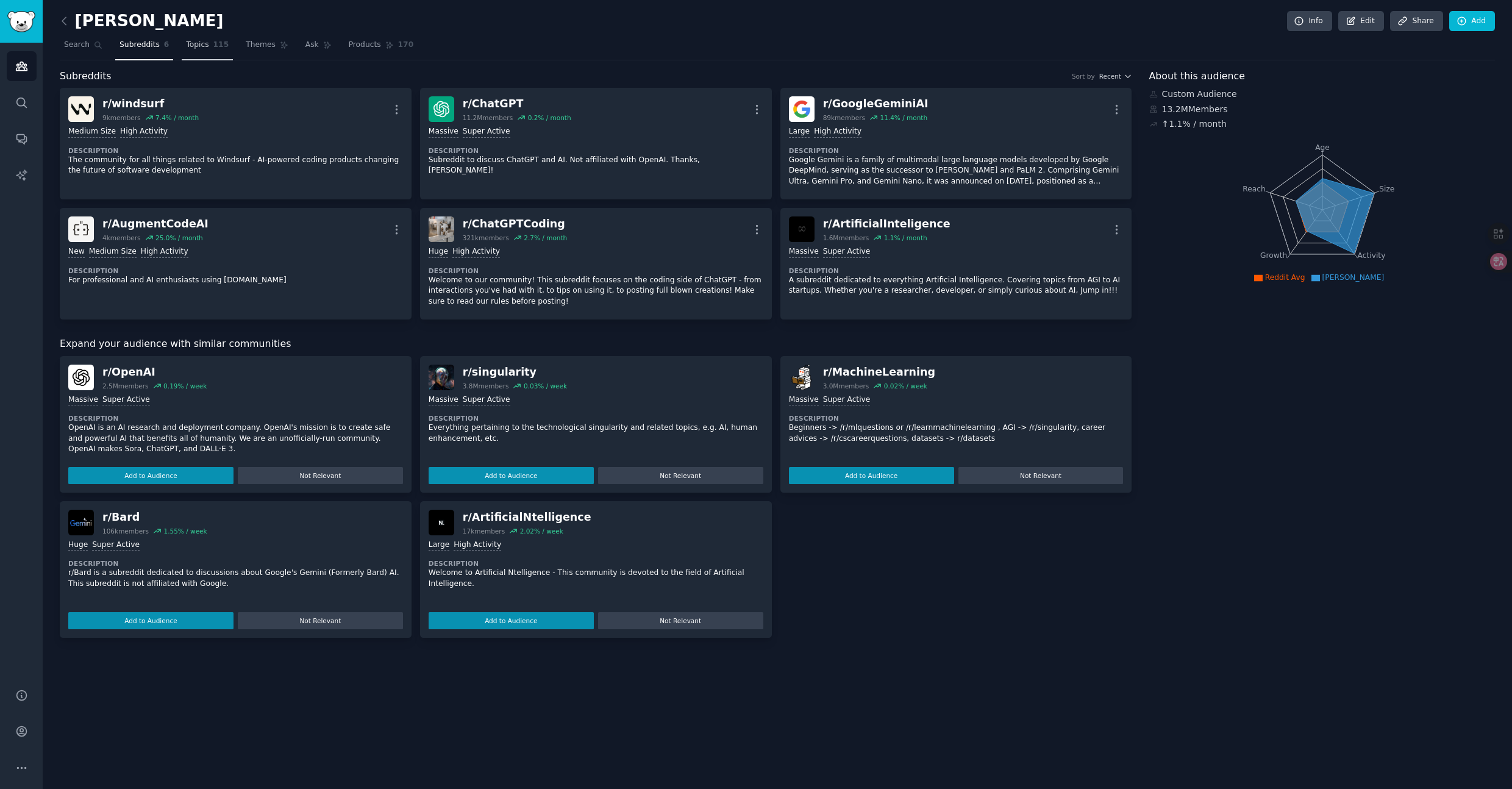
click at [205, 45] on span "Topics" at bounding box center [197, 45] width 22 height 11
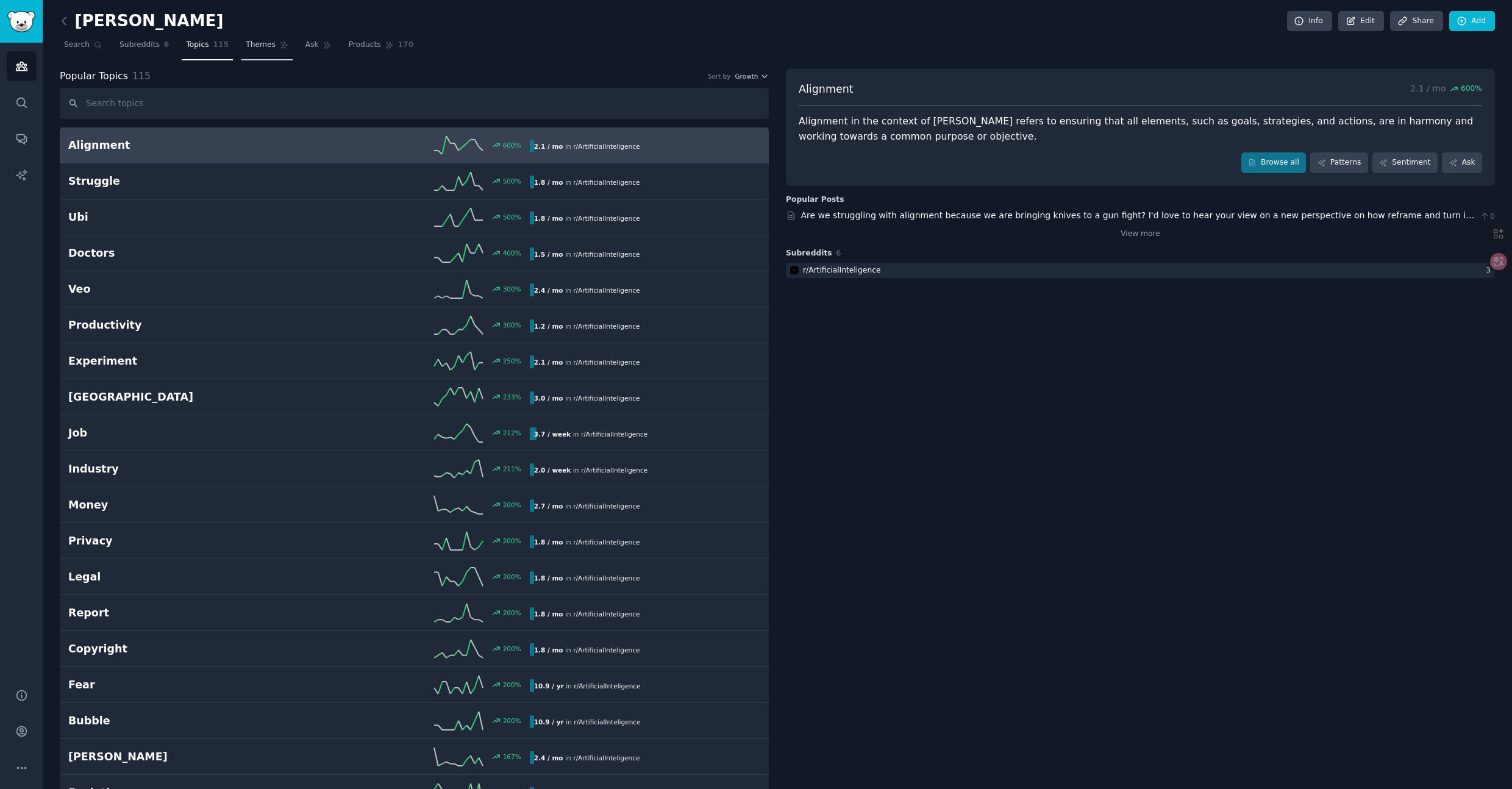
click at [263, 45] on span "Themes" at bounding box center [260, 45] width 30 height 11
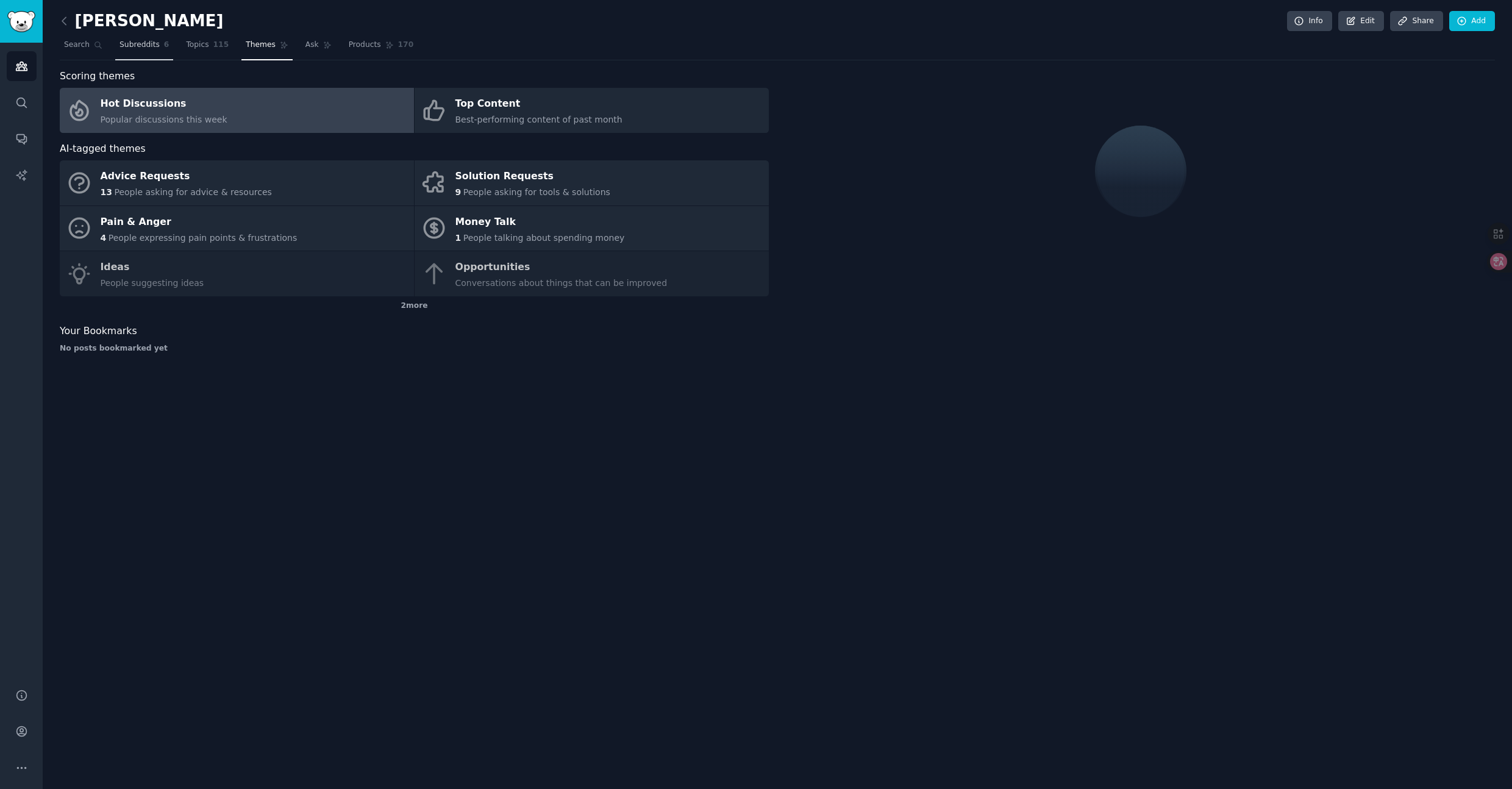
click at [130, 42] on span "Subreddits" at bounding box center [139, 45] width 40 height 11
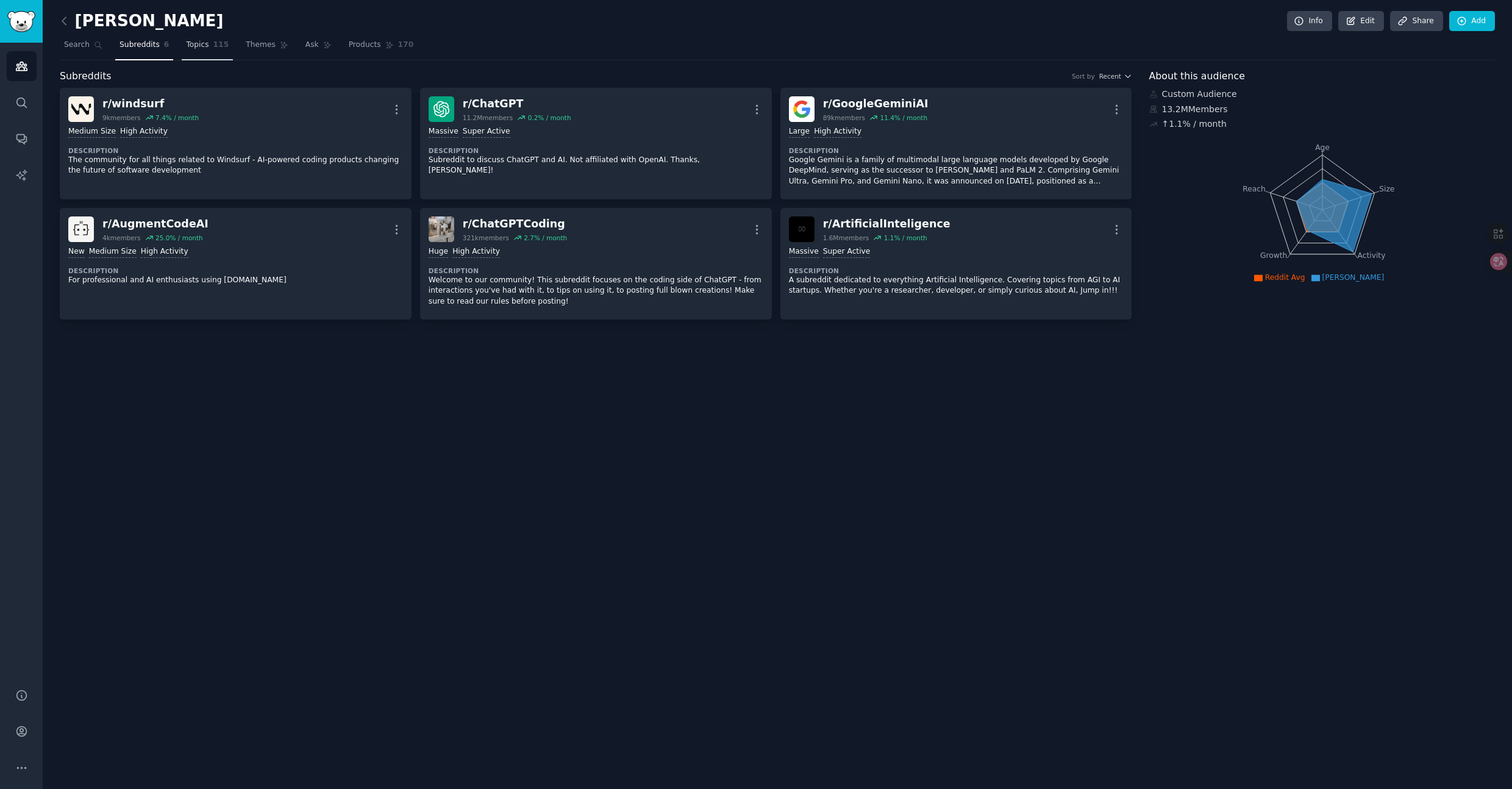
click at [195, 46] on span "Topics" at bounding box center [197, 45] width 22 height 11
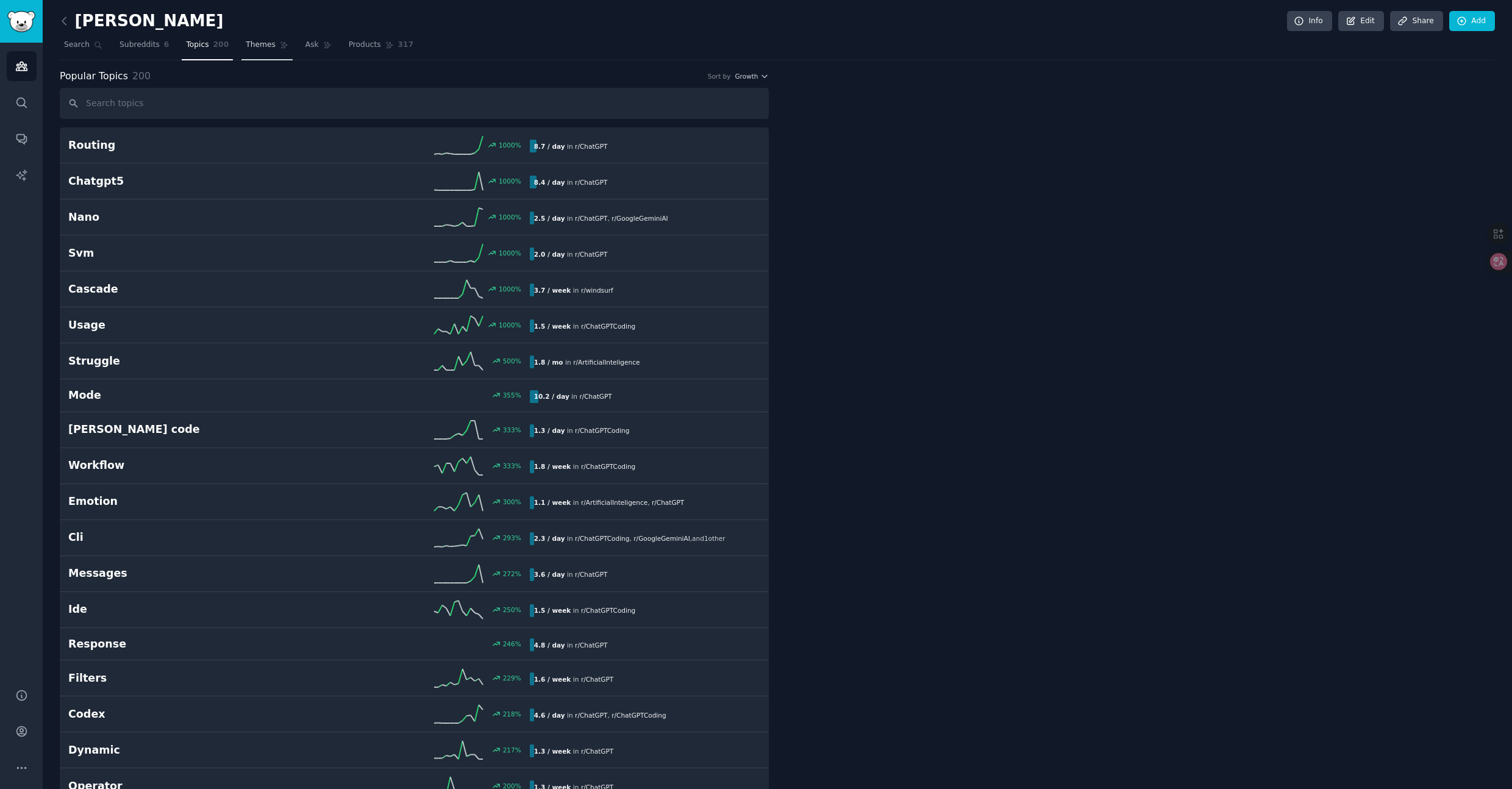
click at [258, 48] on span "Themes" at bounding box center [260, 45] width 30 height 11
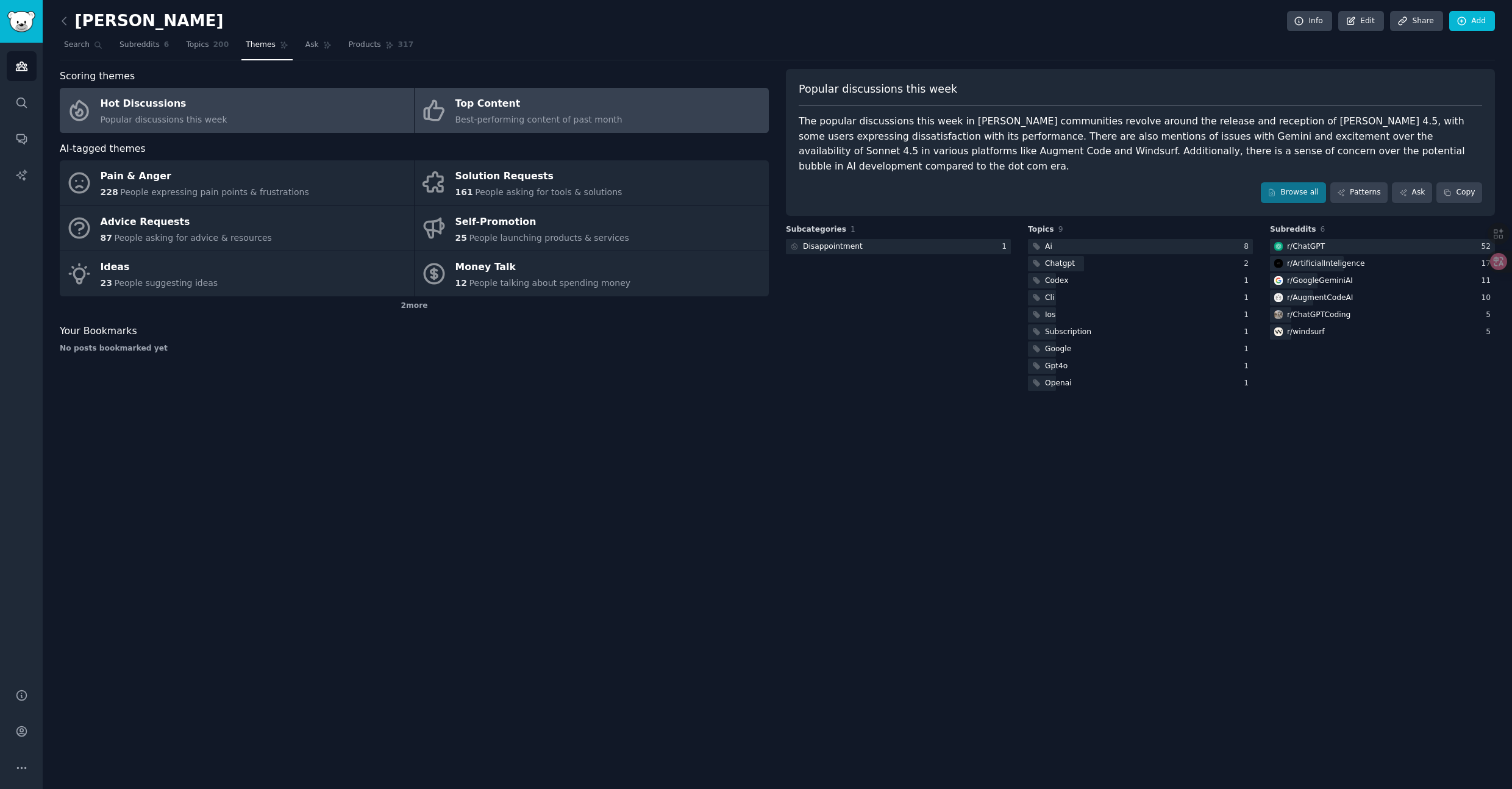
click at [607, 105] on div "Top Content" at bounding box center [539, 104] width 167 height 19
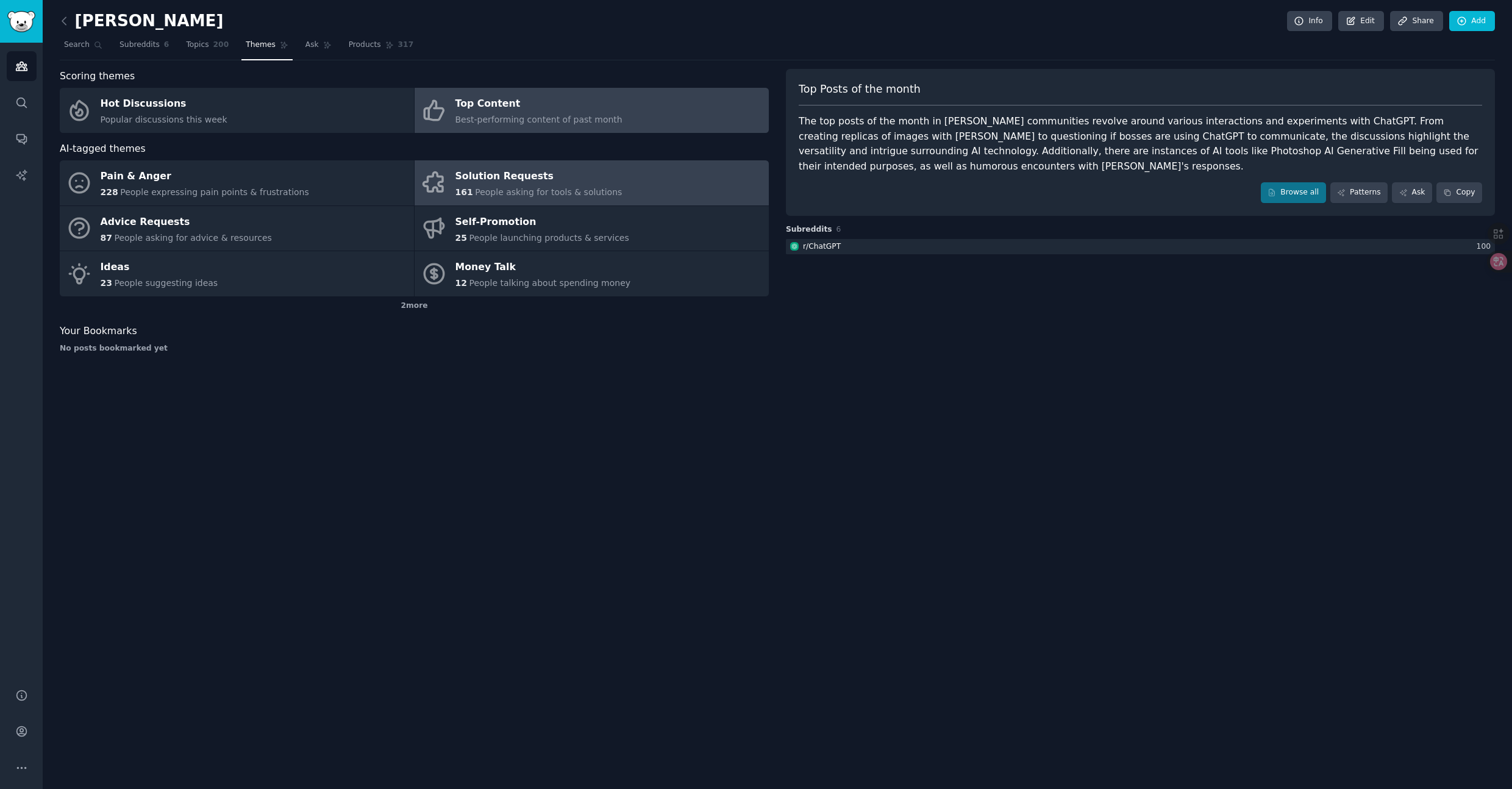
click at [517, 183] on div "Solution Requests" at bounding box center [539, 176] width 167 height 19
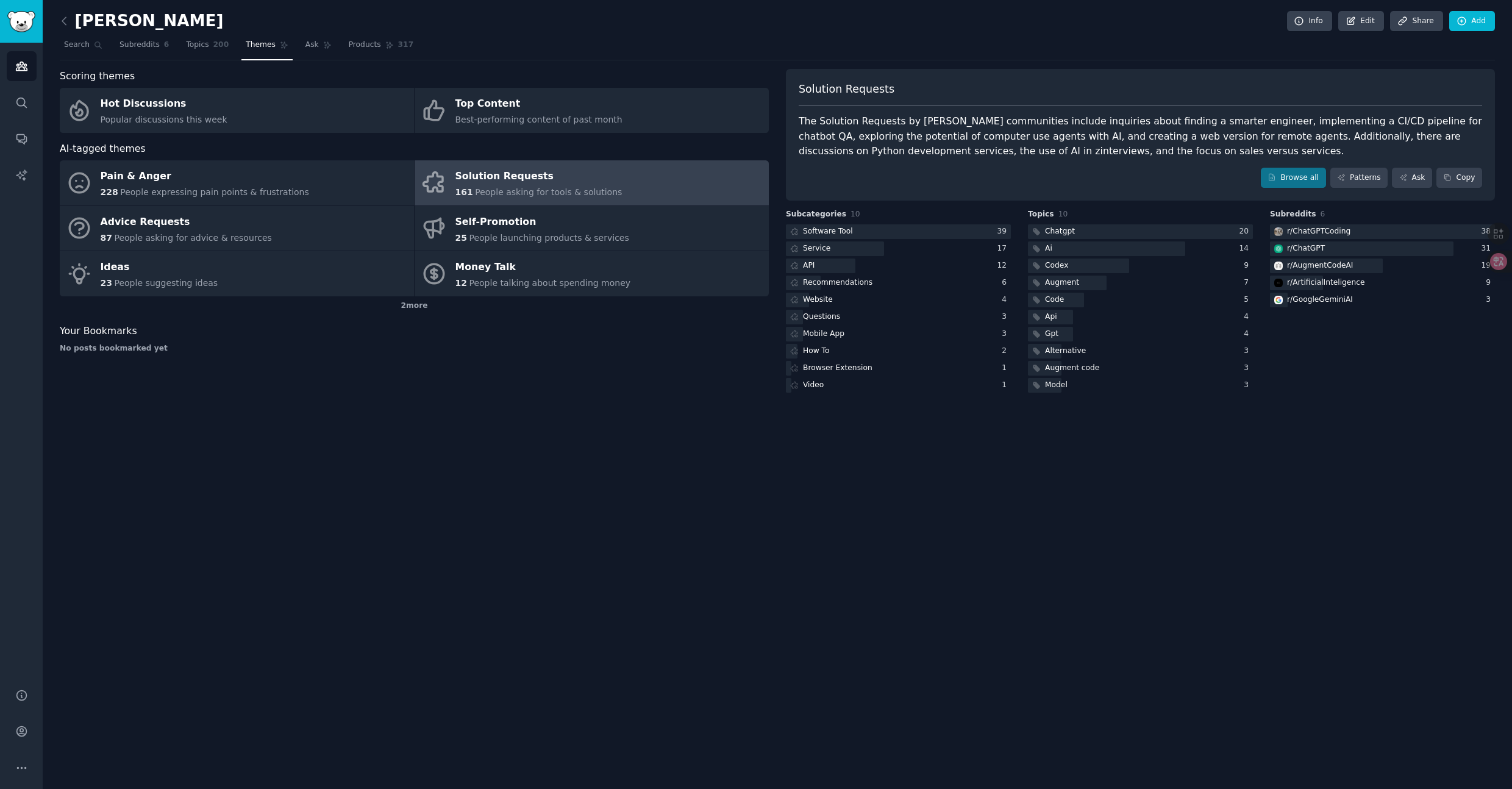
click at [860, 528] on div "claude Info Edit Share Add Search Subreddits 6 Topics 200 Themes Ask Products 3…" at bounding box center [777, 394] width 1469 height 789
click at [183, 179] on div "Pain & Anger" at bounding box center [205, 176] width 209 height 19
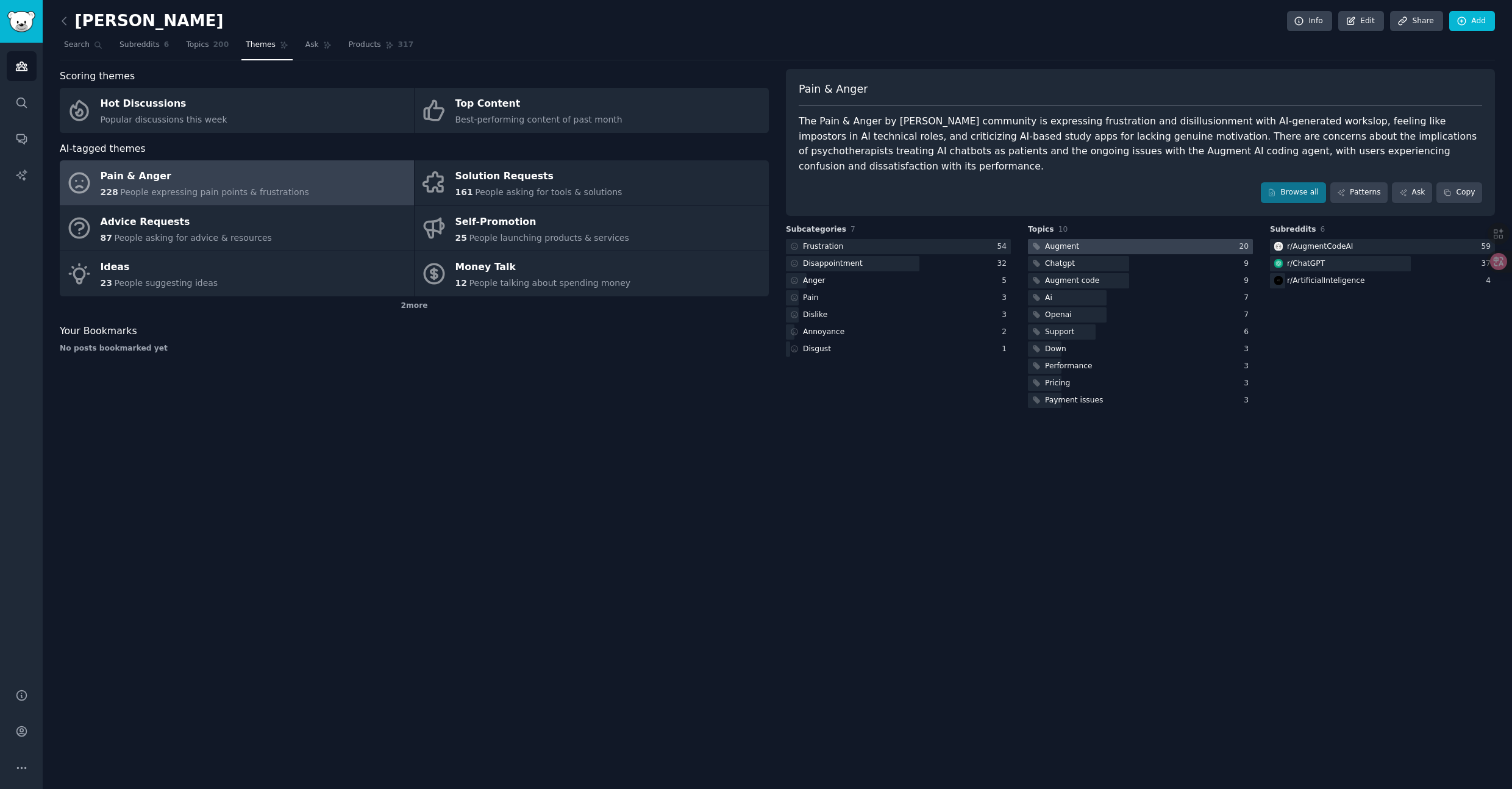
click at [1100, 239] on div at bounding box center [1140, 246] width 225 height 15
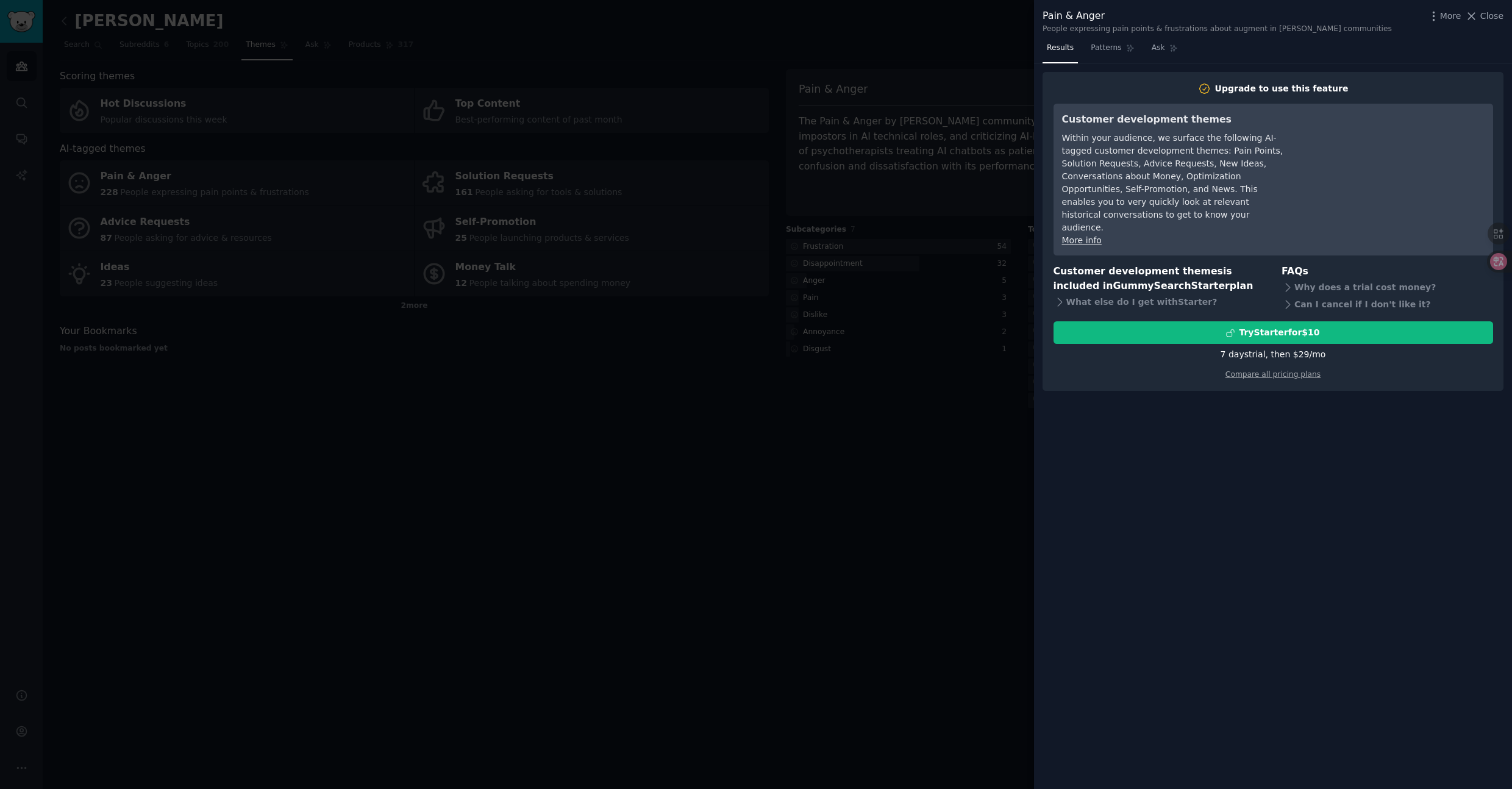
click at [901, 399] on div at bounding box center [756, 394] width 1512 height 789
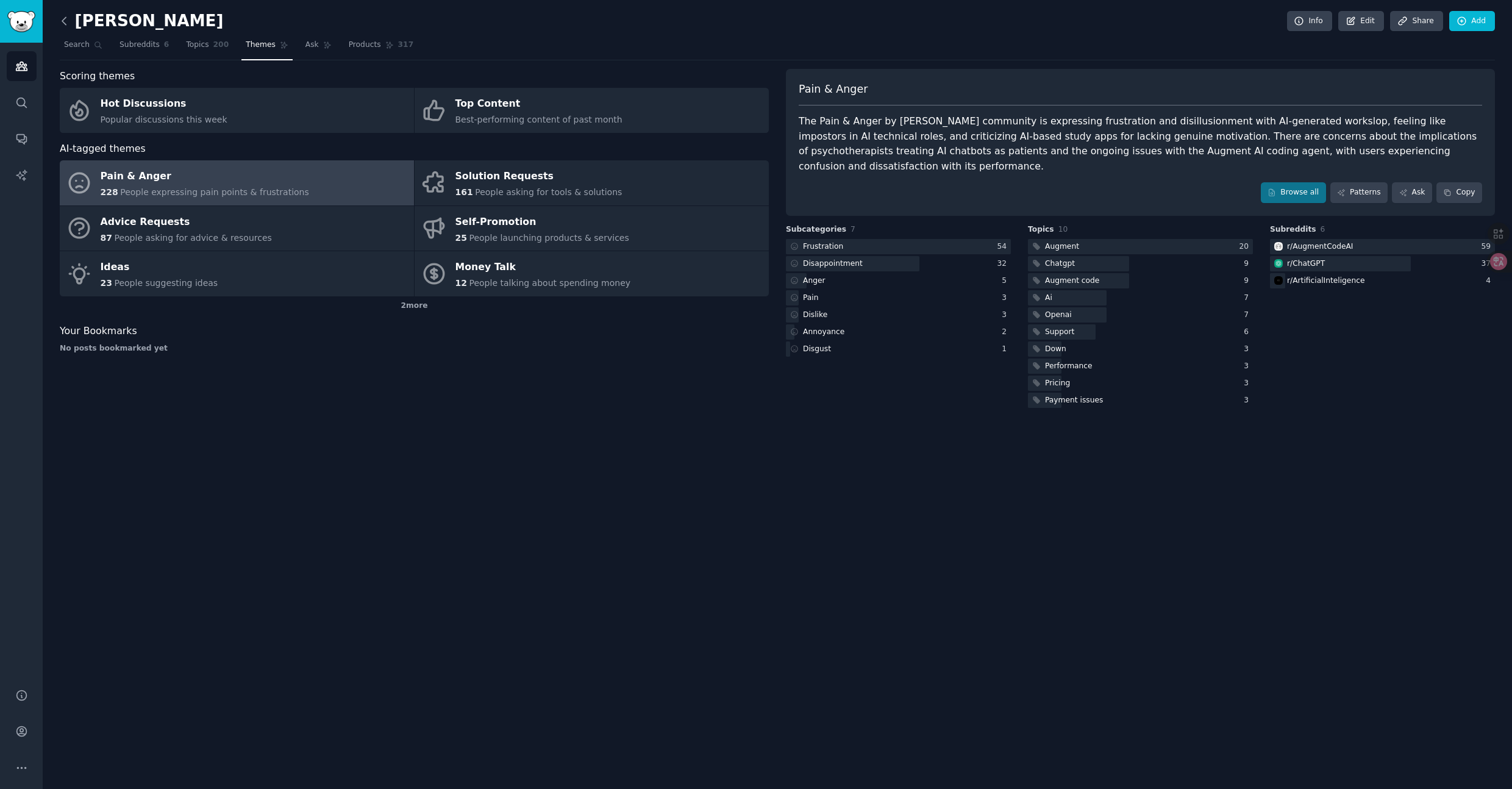
click at [65, 22] on icon at bounding box center [64, 21] width 13 height 13
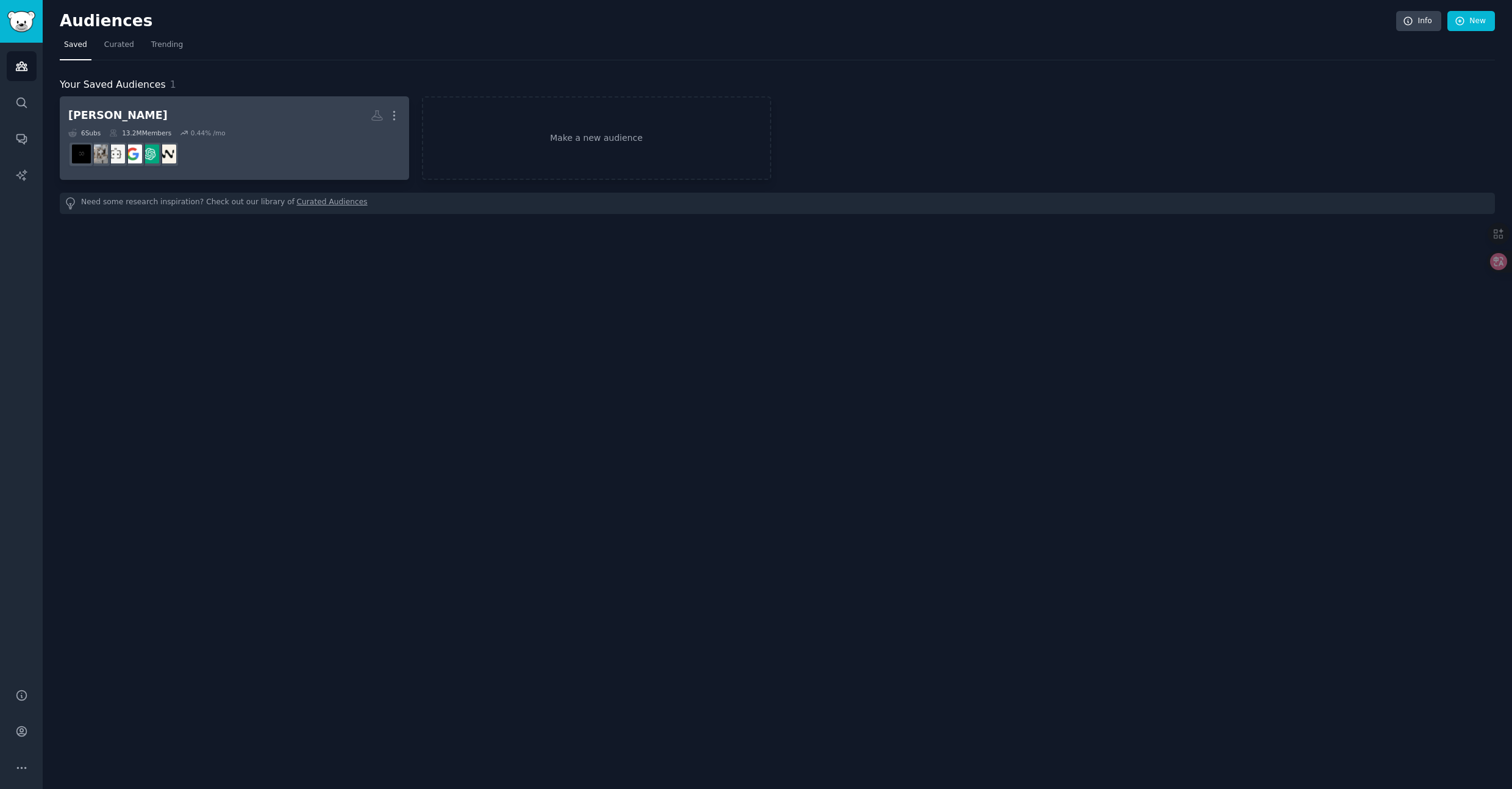
click at [259, 142] on dd "r/ChatGPT" at bounding box center [235, 154] width 333 height 34
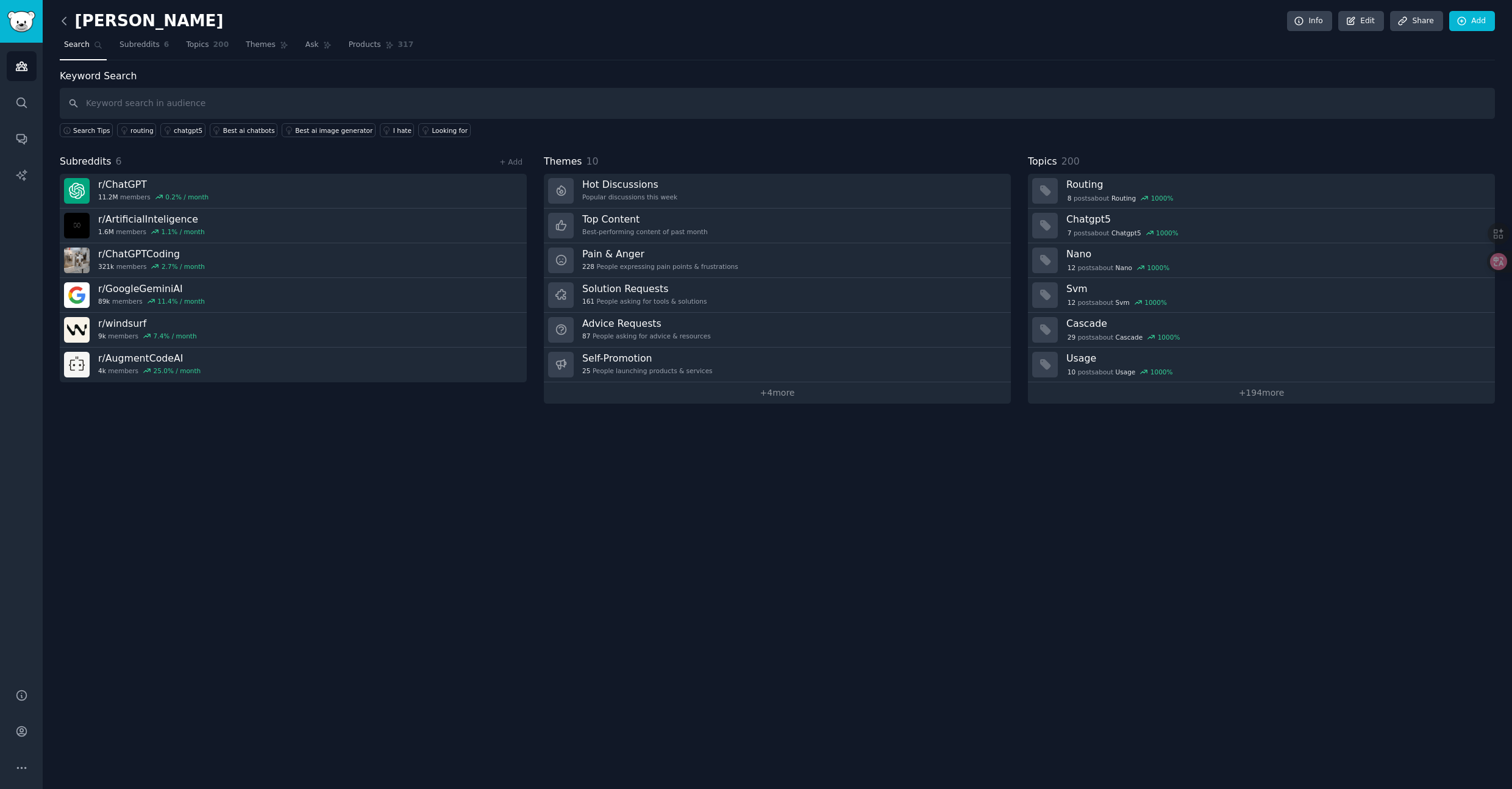
click at [67, 20] on icon at bounding box center [64, 21] width 13 height 13
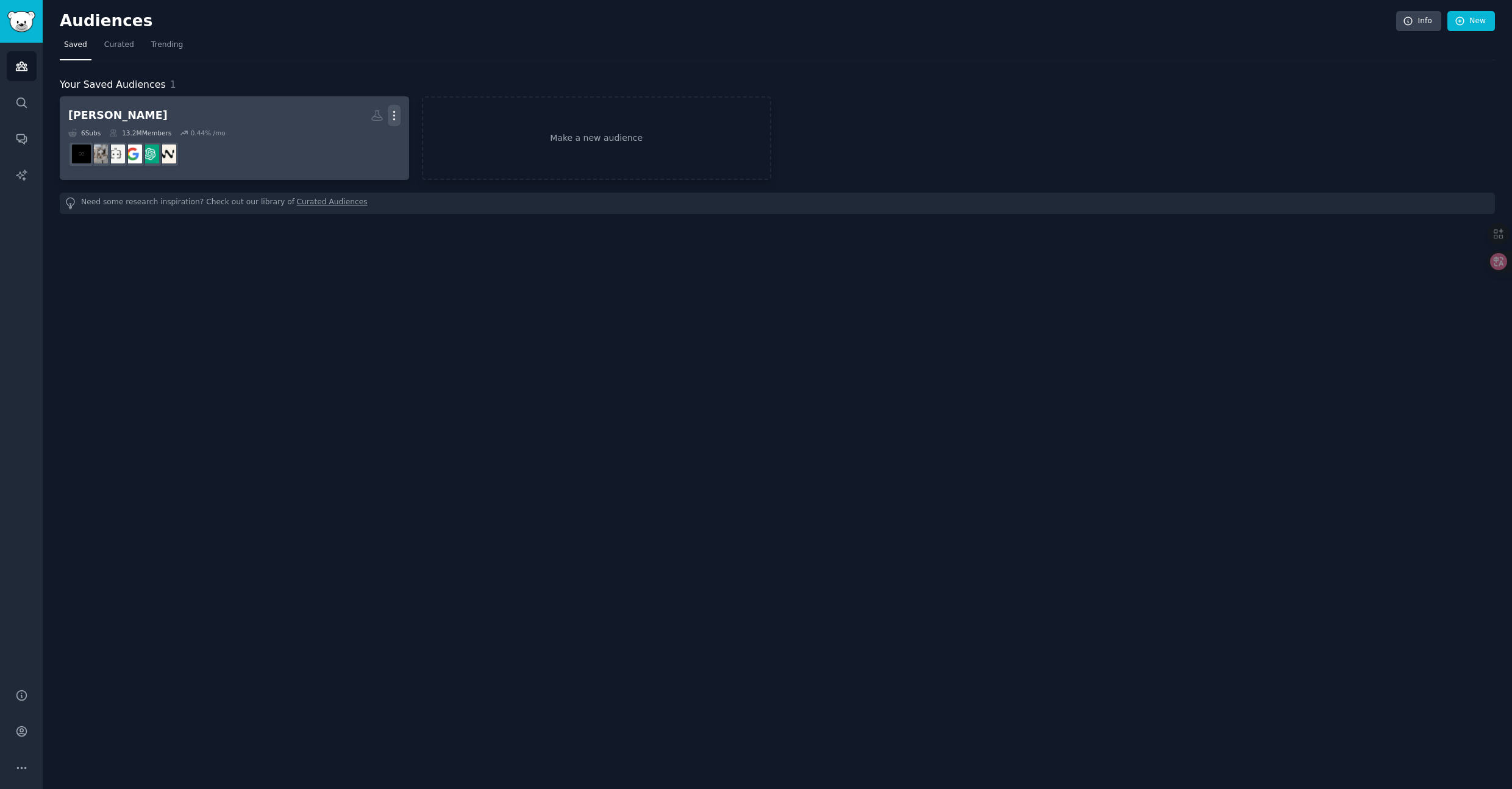
click at [394, 115] on icon "button" at bounding box center [394, 115] width 2 height 8
click at [347, 119] on link "View" at bounding box center [352, 119] width 58 height 25
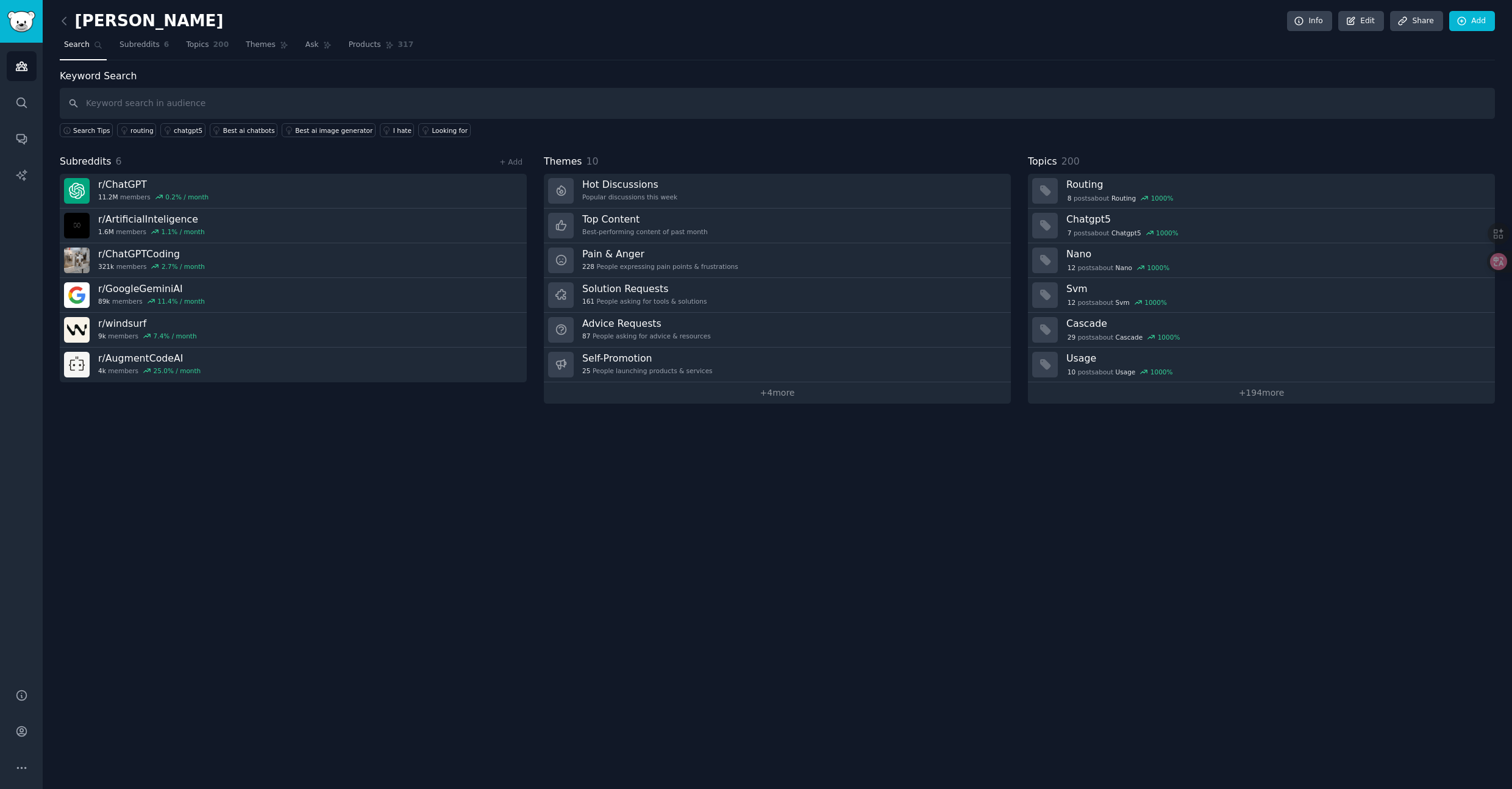
click at [99, 23] on h2 "claude" at bounding box center [142, 21] width 164 height 19
click at [1363, 19] on link "Edit" at bounding box center [1360, 21] width 45 height 21
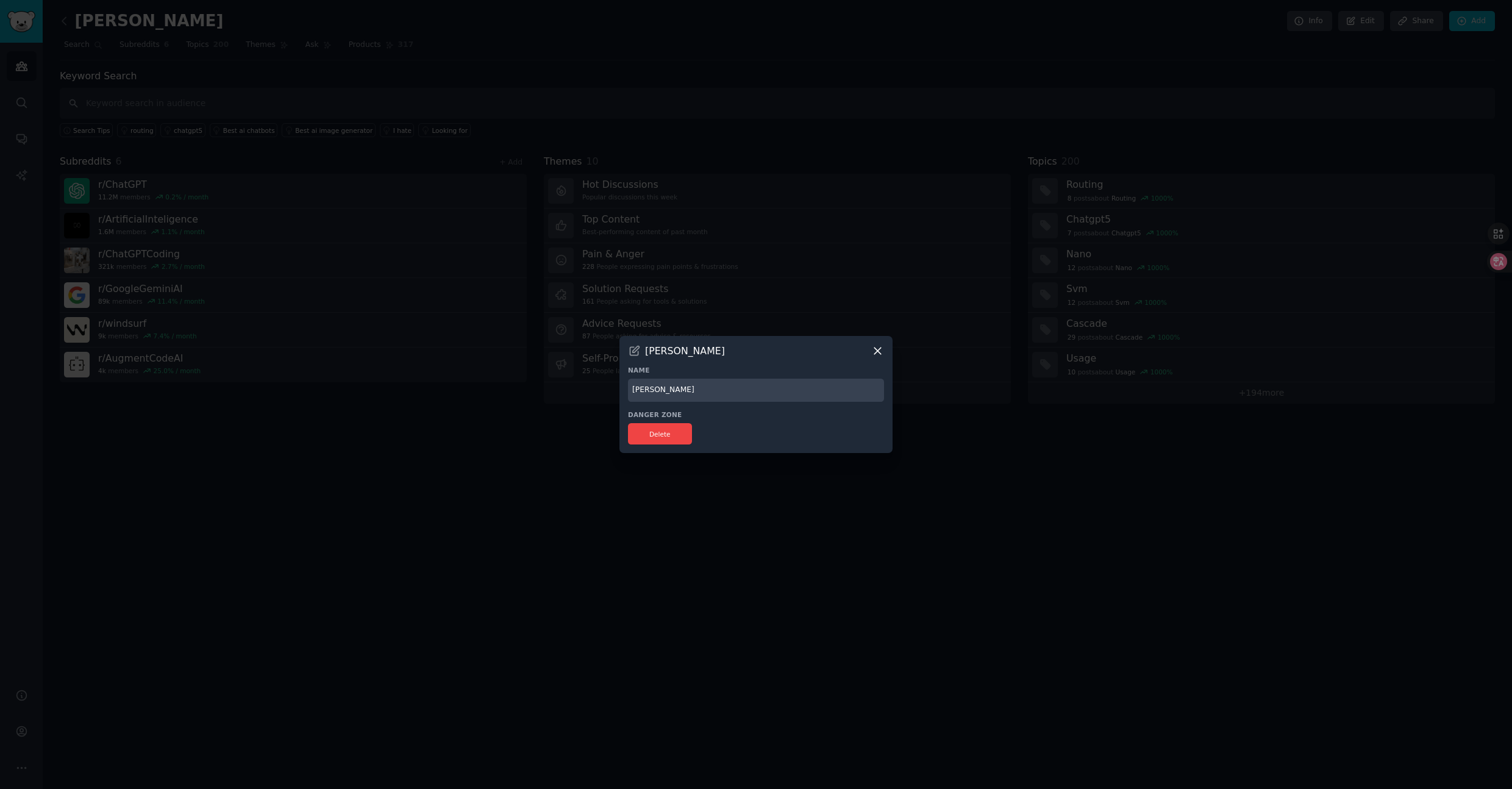
click at [677, 388] on input "claude" at bounding box center [756, 390] width 256 height 24
type input "Vibe Coding"
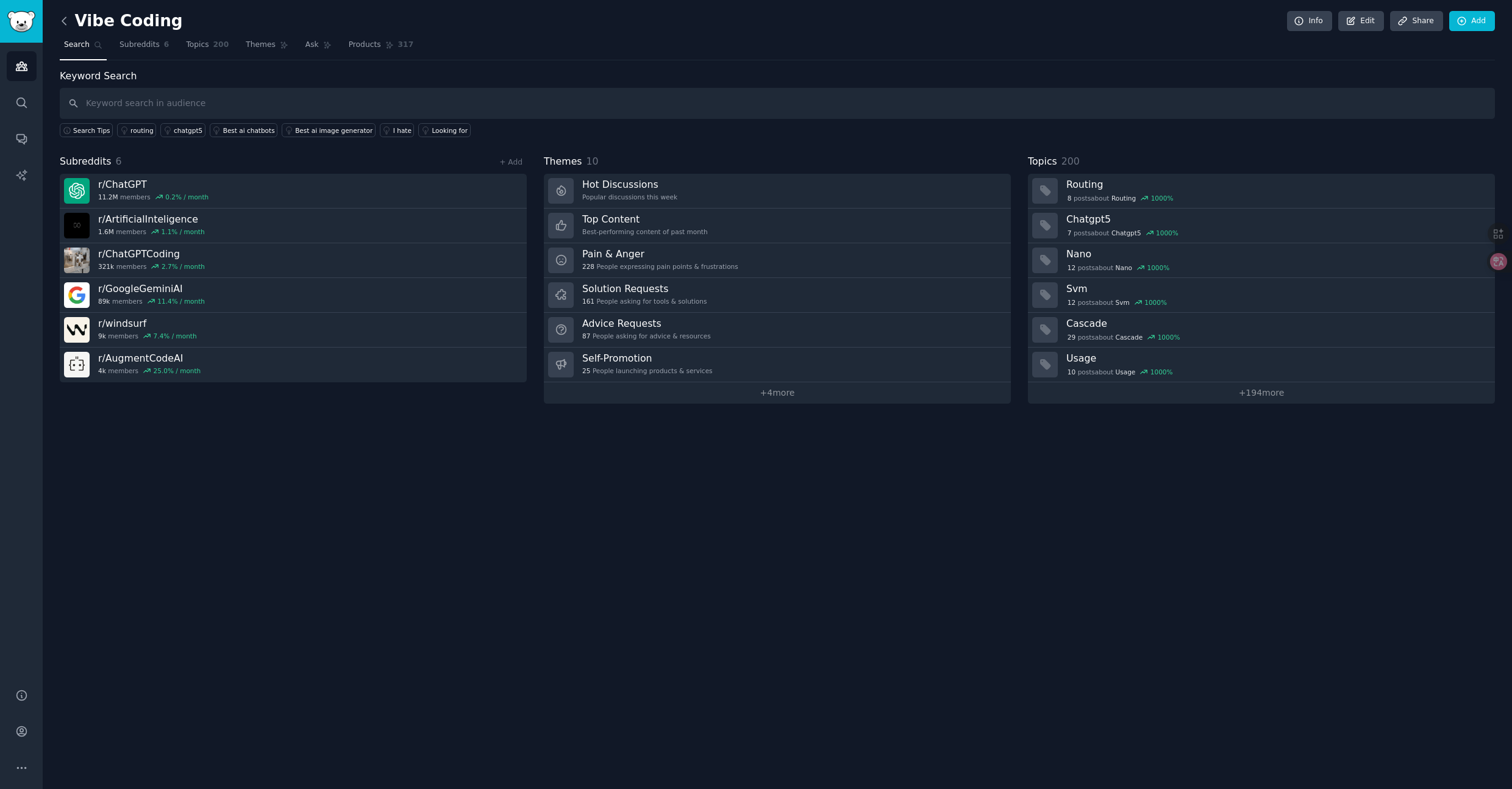
click at [63, 26] on icon at bounding box center [64, 21] width 13 height 13
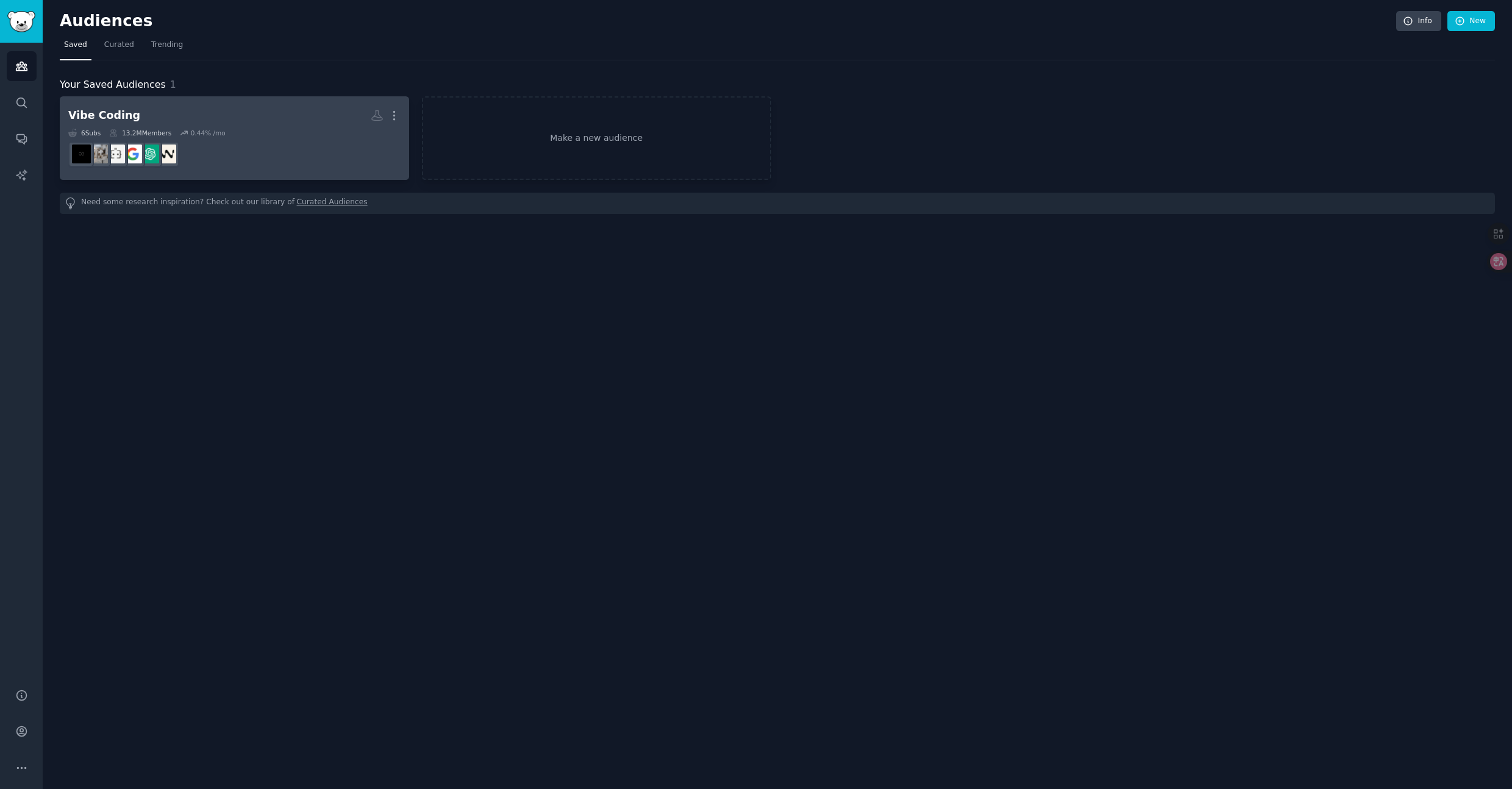
click at [196, 115] on h2 "Vibe Coding More" at bounding box center [235, 115] width 333 height 22
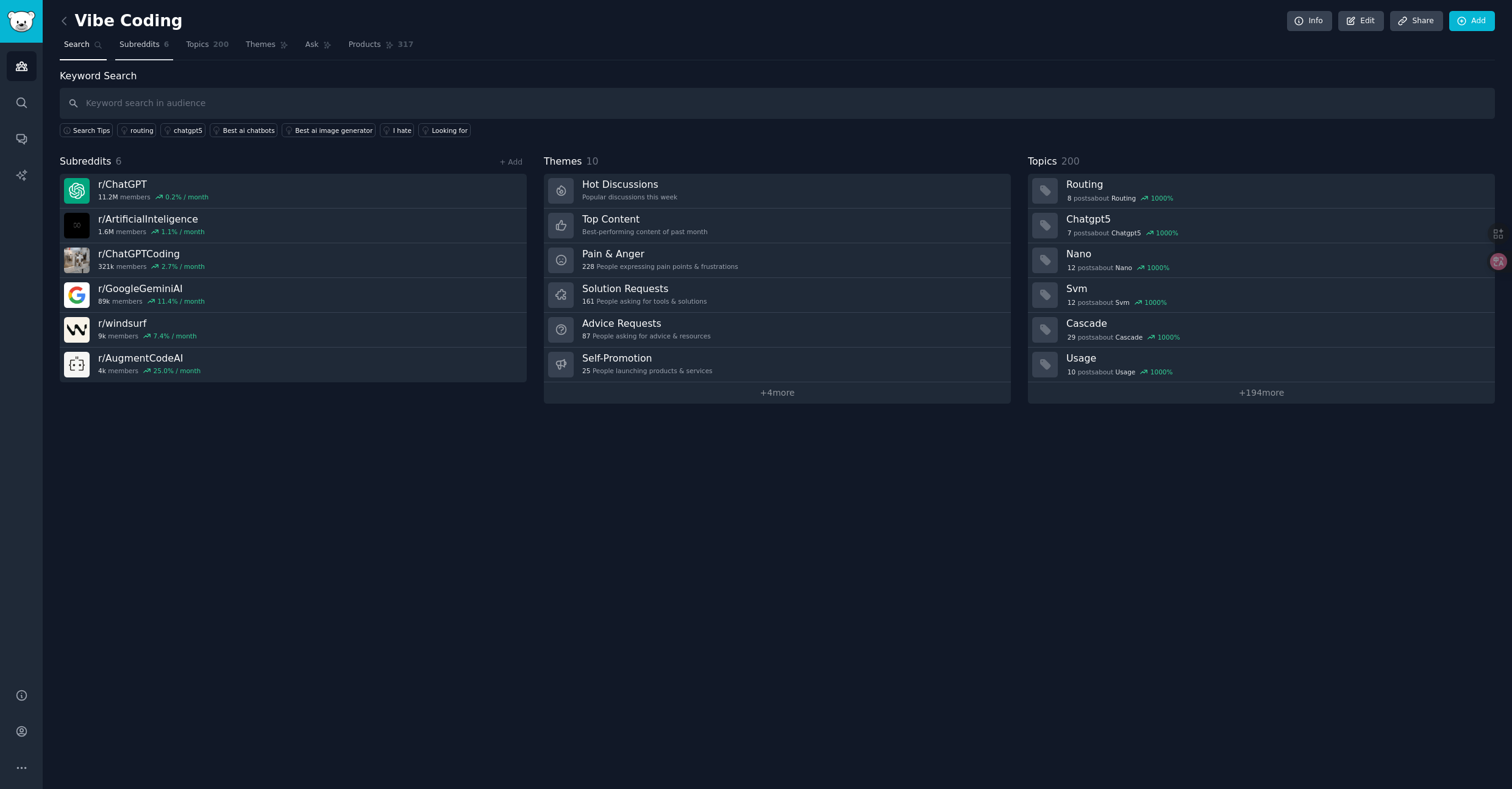
click at [138, 39] on span "Subreddits" at bounding box center [139, 45] width 40 height 11
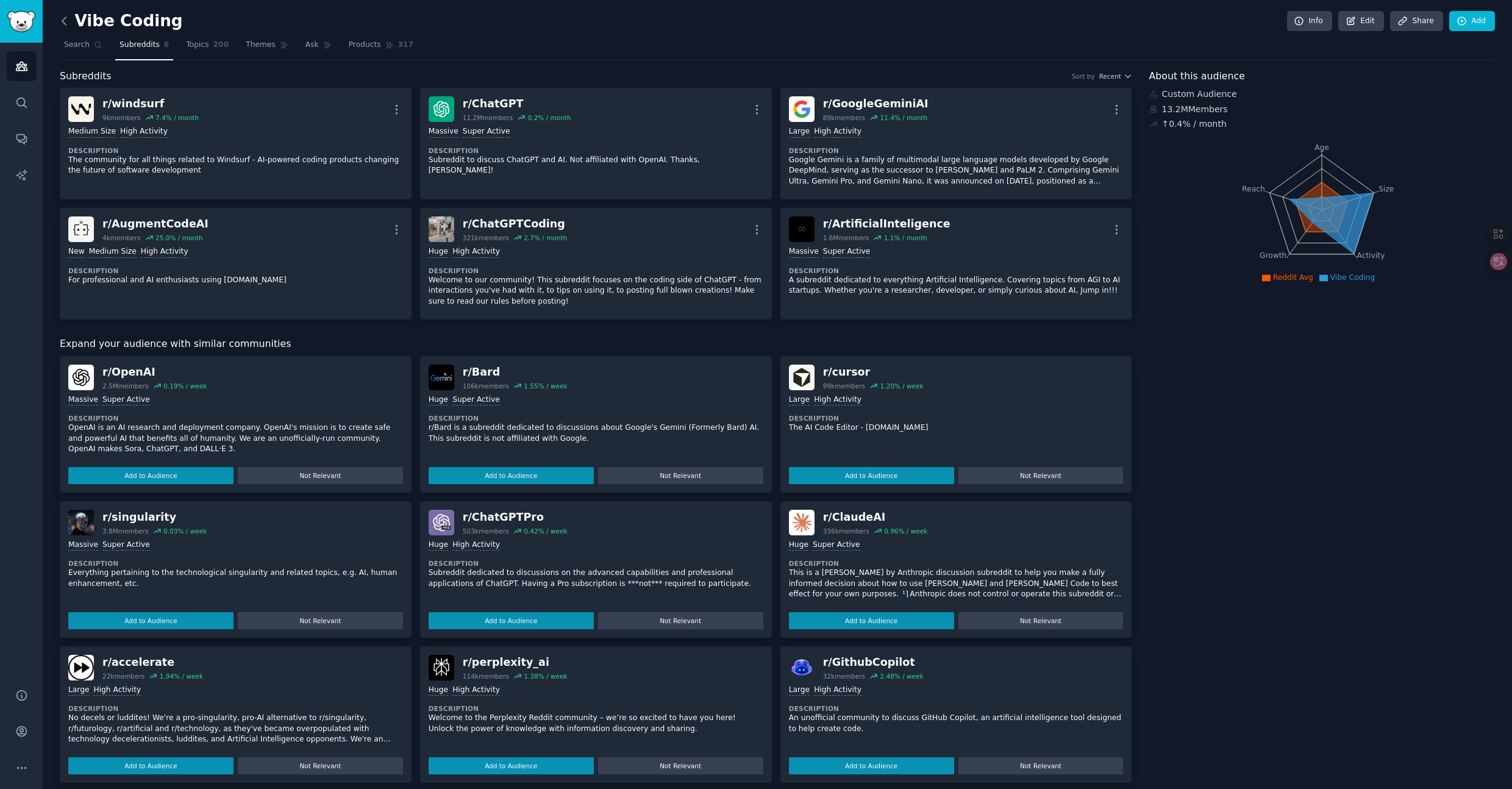
click at [63, 26] on icon at bounding box center [64, 21] width 13 height 13
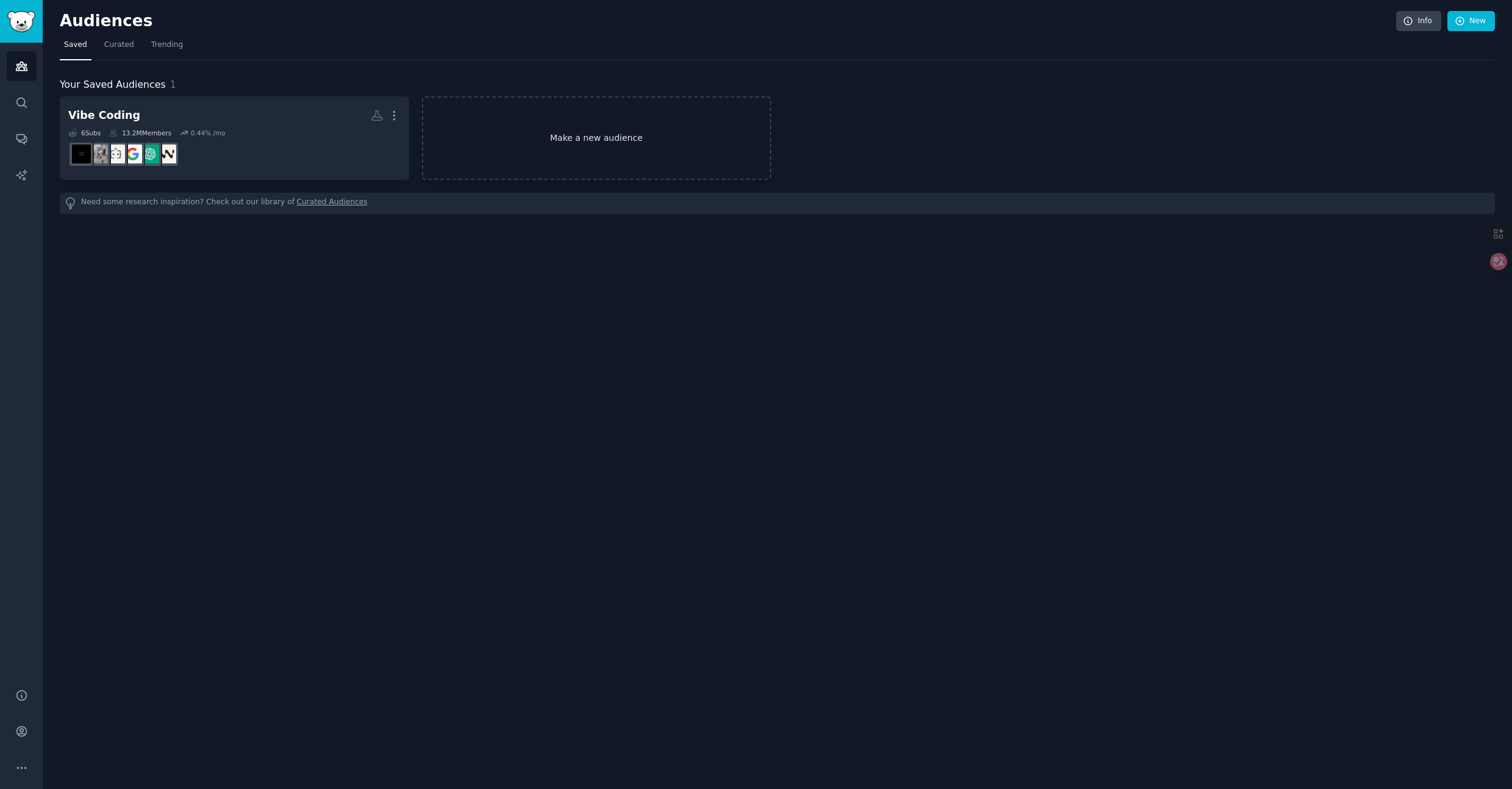
click at [550, 128] on link "Make a new audience" at bounding box center [597, 138] width 350 height 83
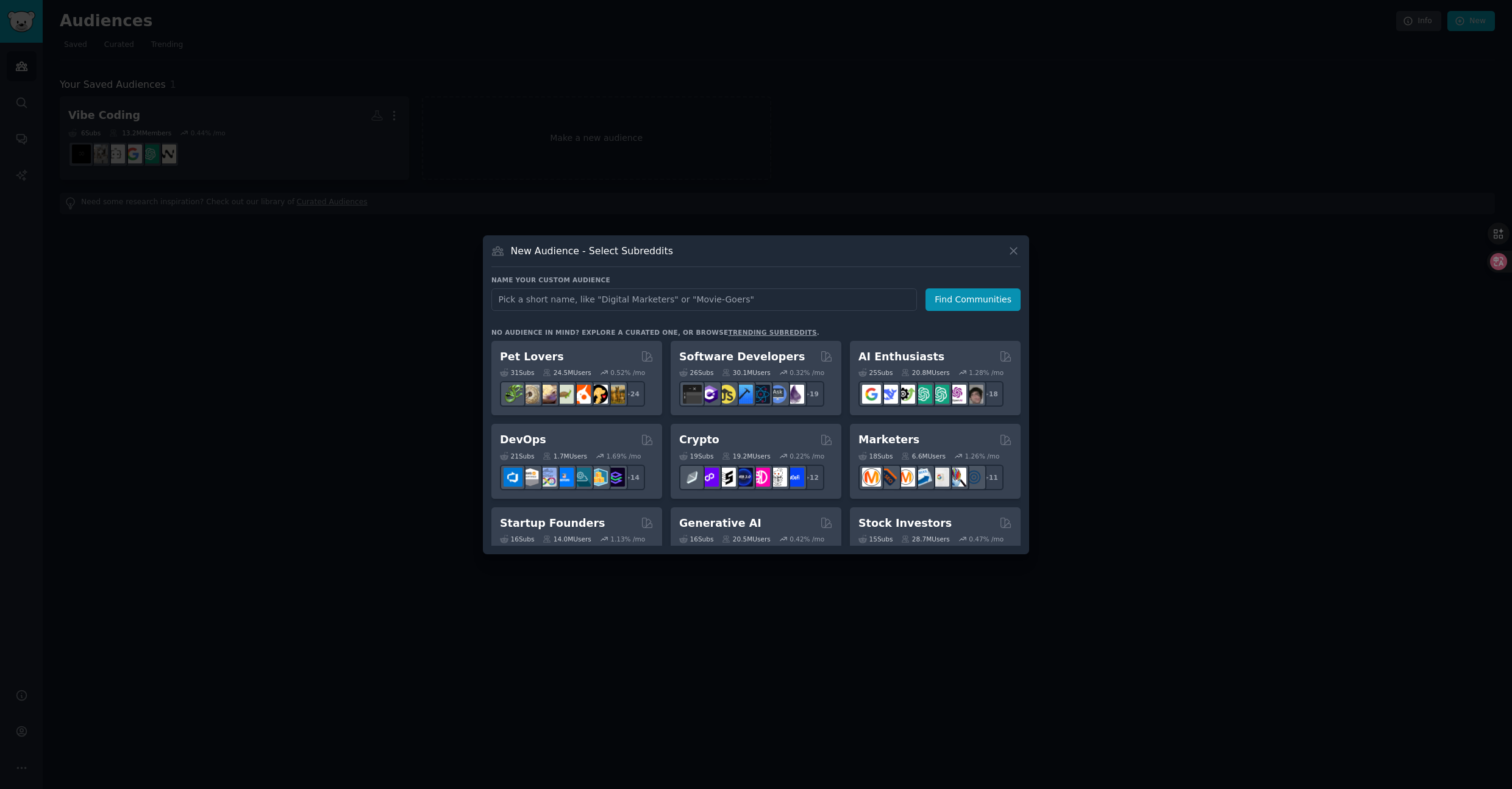
click at [567, 300] on input "text" at bounding box center [704, 299] width 426 height 22
type input "Prompt"
click button "Find Communities" at bounding box center [973, 299] width 95 height 22
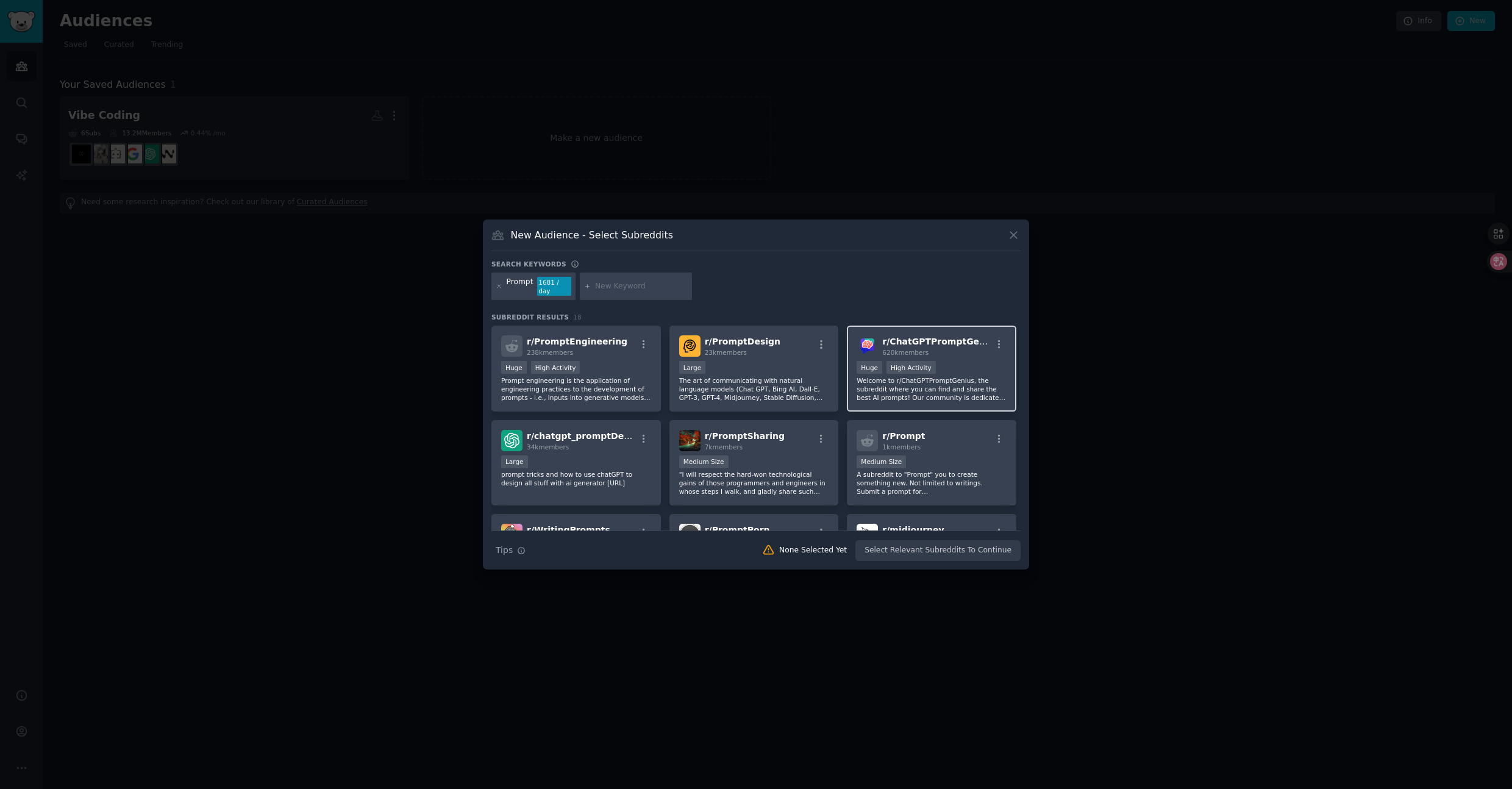
click at [924, 348] on div "620k members" at bounding box center [937, 352] width 109 height 8
click at [973, 552] on button "Create Audience" at bounding box center [981, 550] width 81 height 21
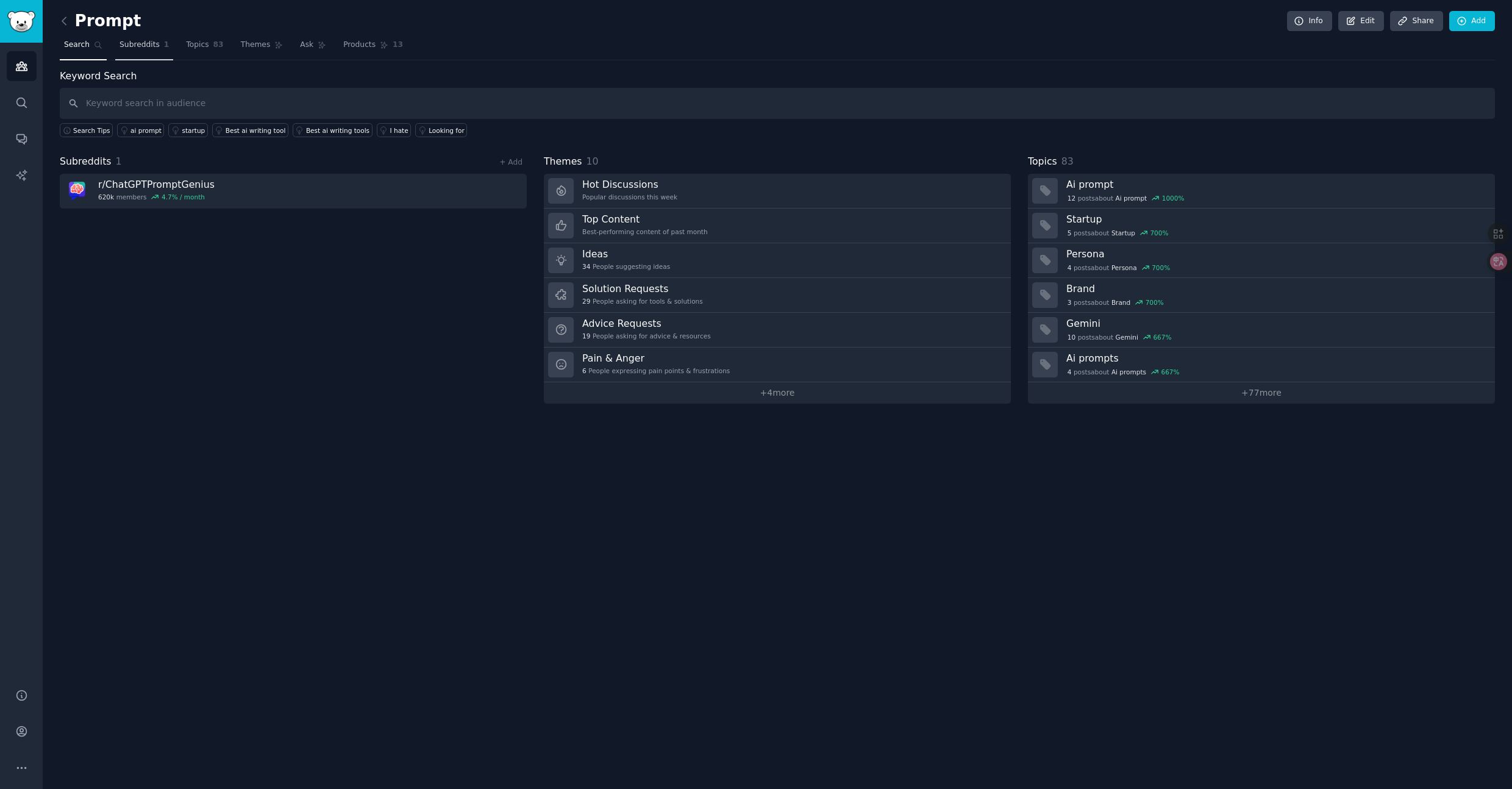
click at [141, 44] on span "Subreddits" at bounding box center [139, 45] width 40 height 11
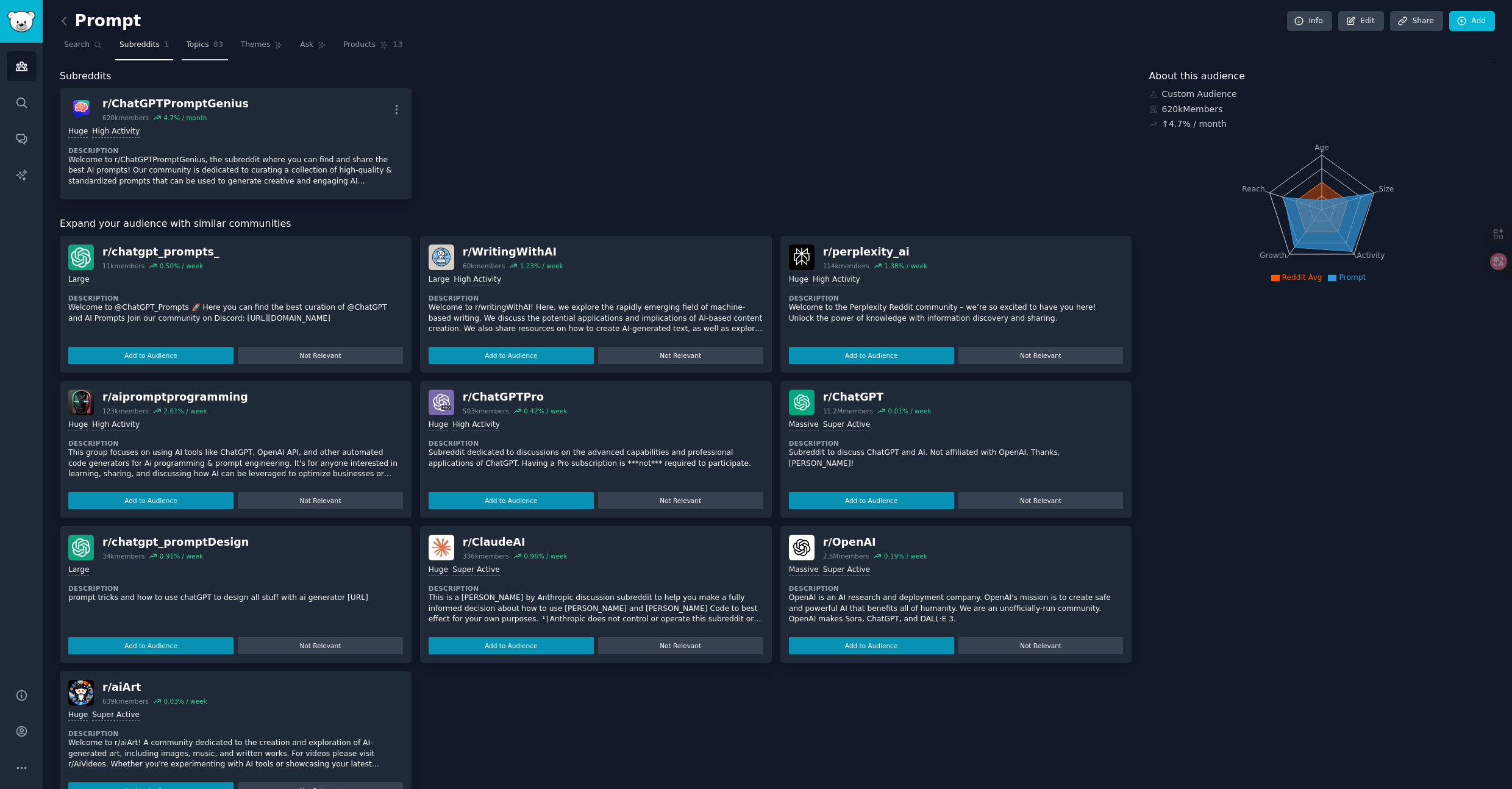
click at [200, 42] on span "Topics" at bounding box center [197, 45] width 22 height 11
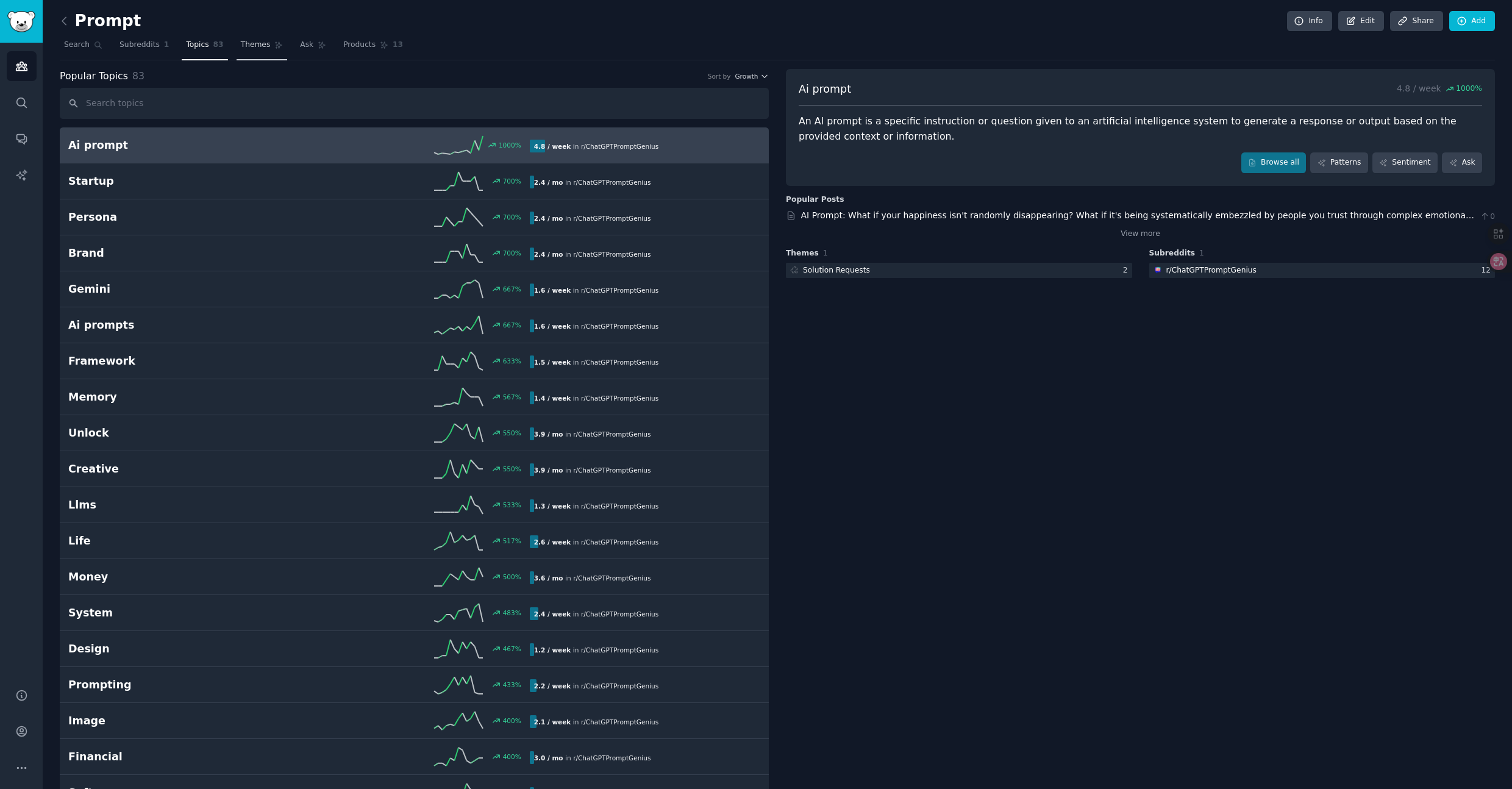
click at [257, 43] on span "Themes" at bounding box center [256, 45] width 30 height 11
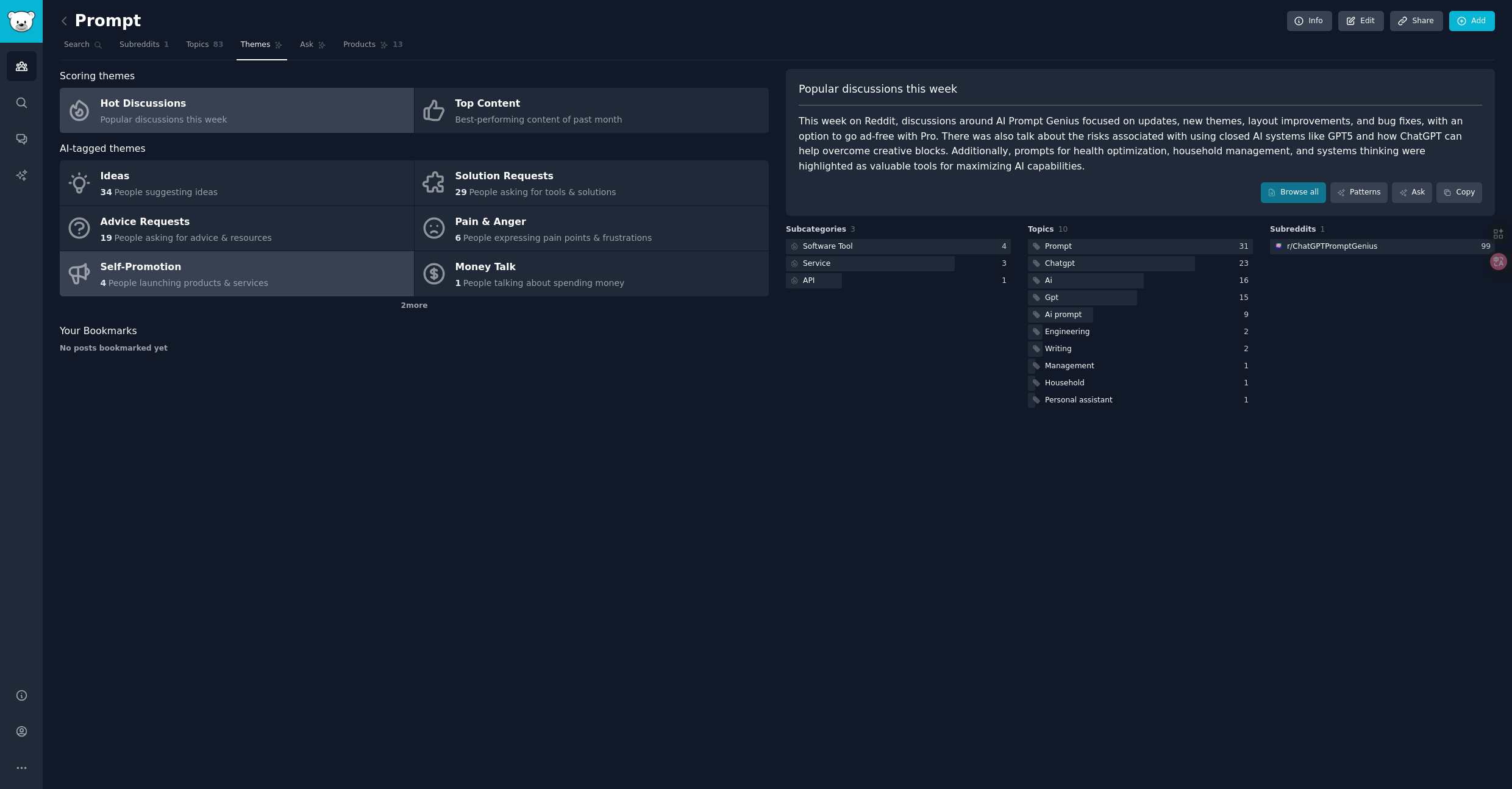
click at [230, 277] on div "4 People launching products & services" at bounding box center [185, 283] width 169 height 13
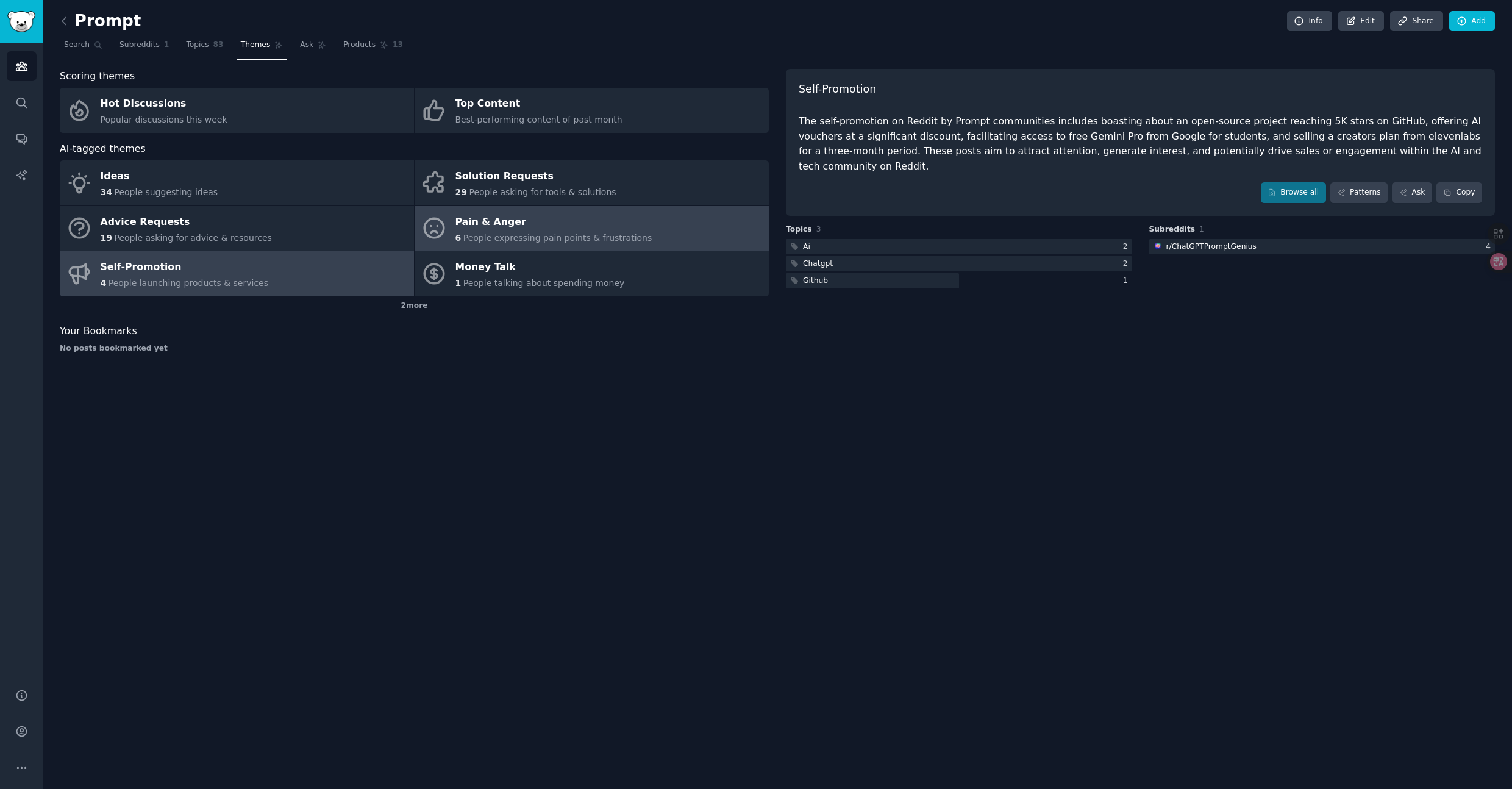
click at [517, 229] on div "Pain & Anger" at bounding box center [554, 222] width 197 height 19
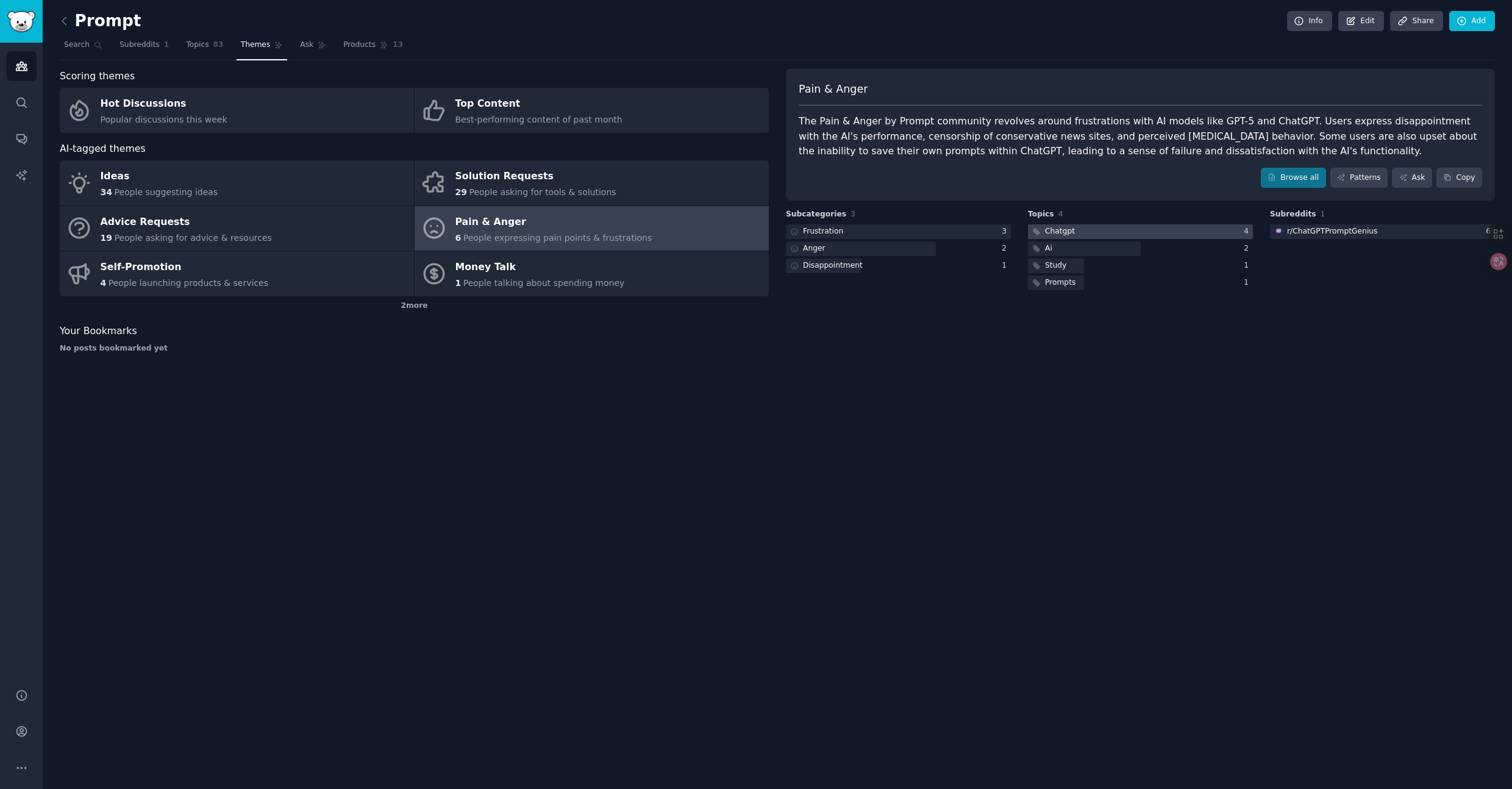
click at [1090, 231] on div at bounding box center [1140, 232] width 225 height 15
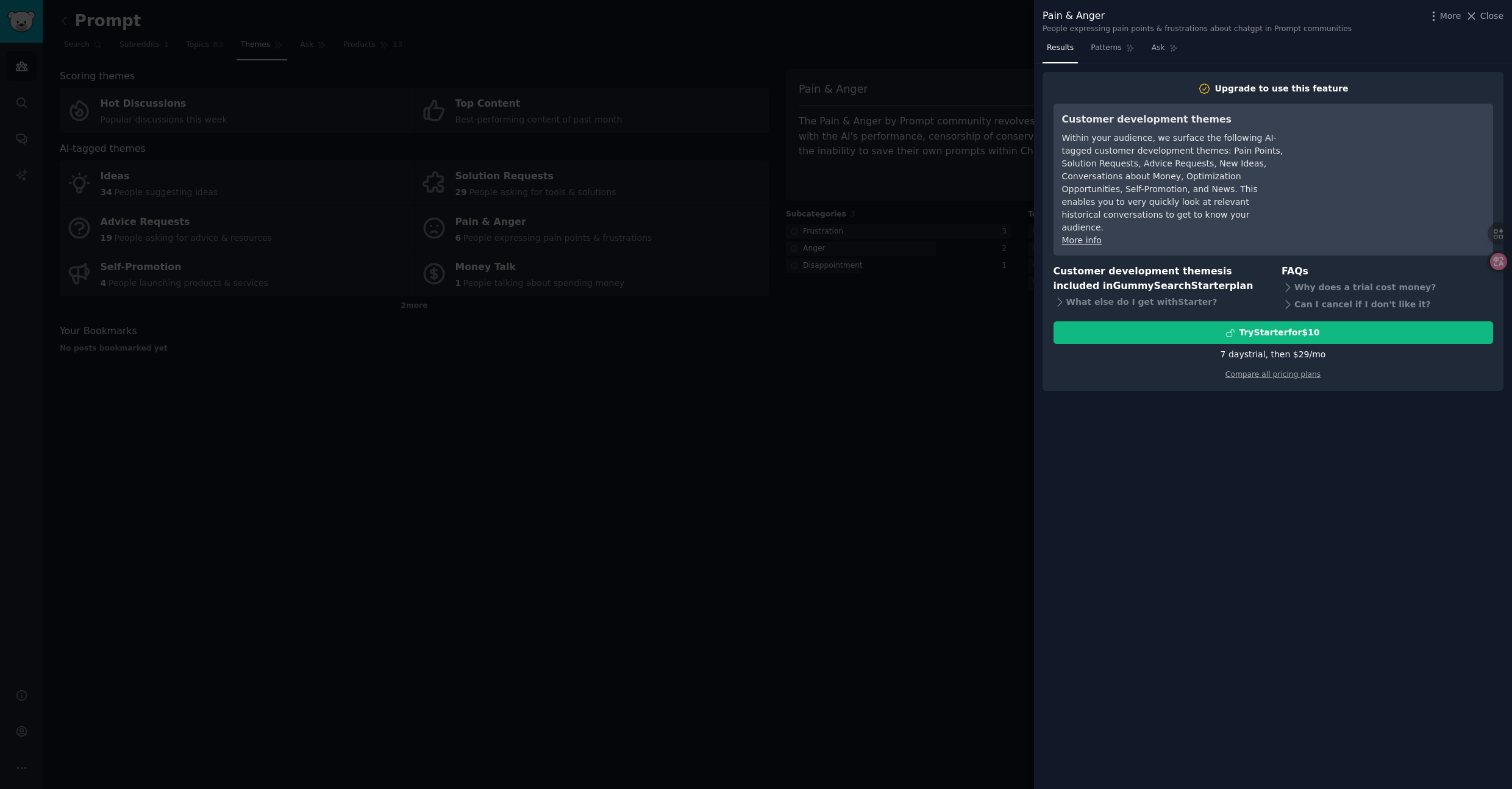
click at [915, 443] on div at bounding box center [756, 394] width 1512 height 789
